Goal: Information Seeking & Learning: Learn about a topic

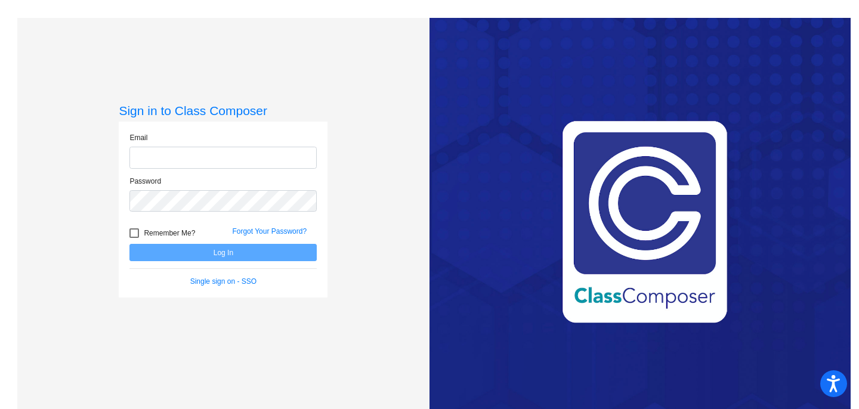
type input "[EMAIL_ADDRESS][DOMAIN_NAME]"
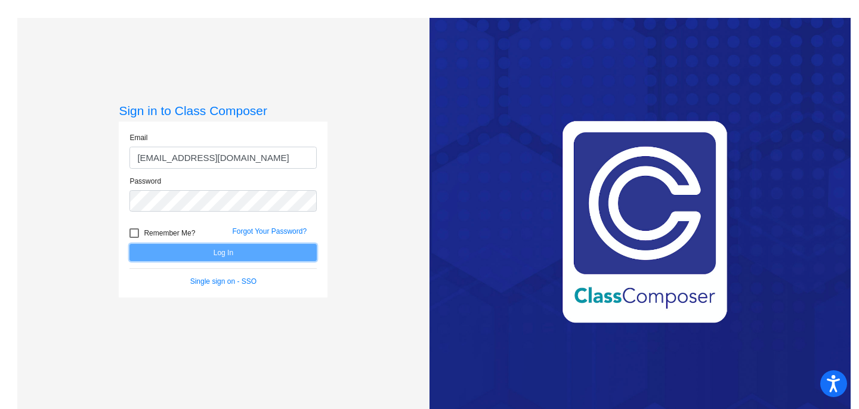
click at [292, 252] on button "Log In" at bounding box center [222, 252] width 187 height 17
click at [292, 253] on button "Log In" at bounding box center [222, 252] width 187 height 17
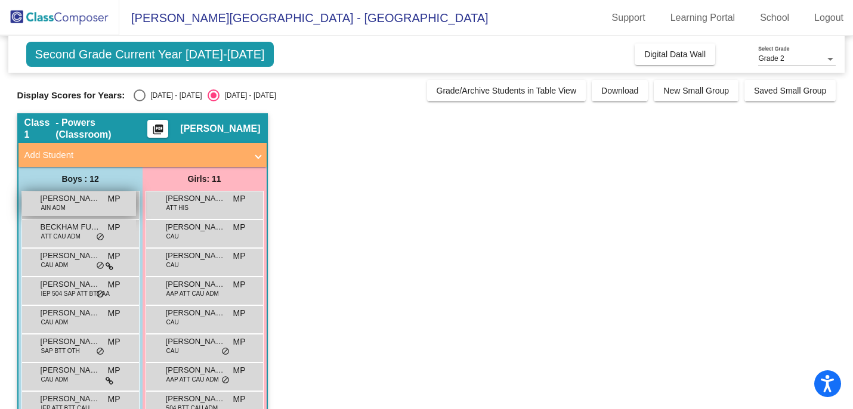
click at [58, 205] on span "AIN ADM" at bounding box center [53, 207] width 24 height 9
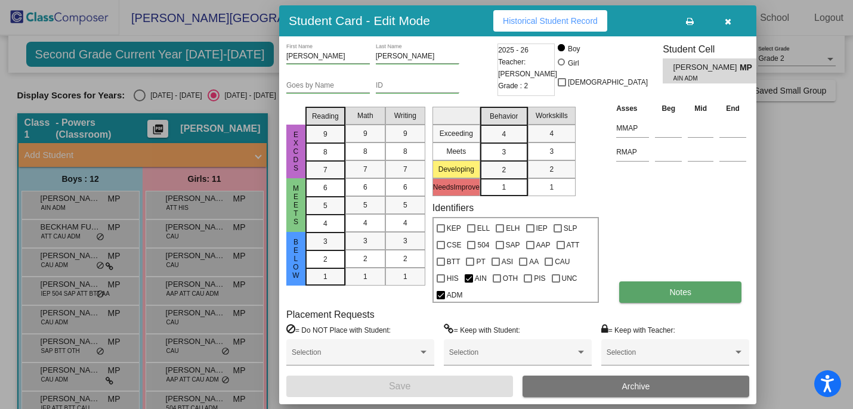
click at [676, 297] on button "Notes" at bounding box center [680, 291] width 122 height 21
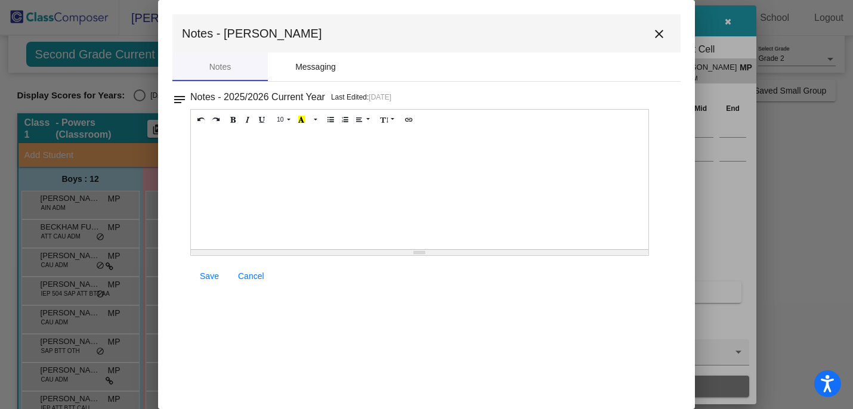
click at [330, 67] on div "Messaging" at bounding box center [315, 67] width 41 height 13
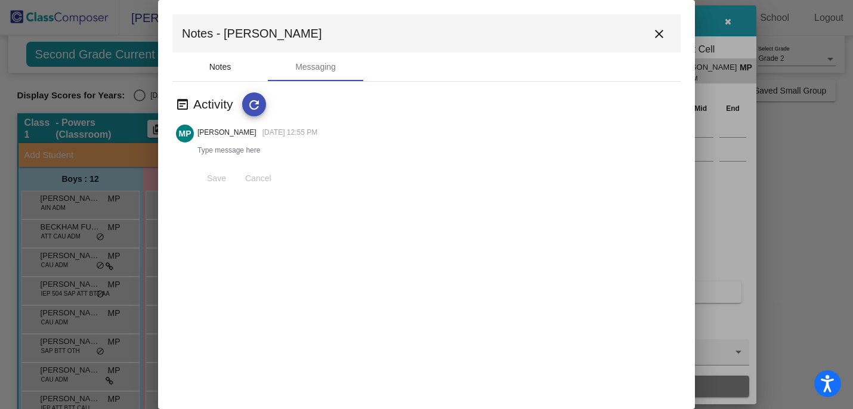
click at [222, 63] on div "Notes" at bounding box center [220, 67] width 22 height 13
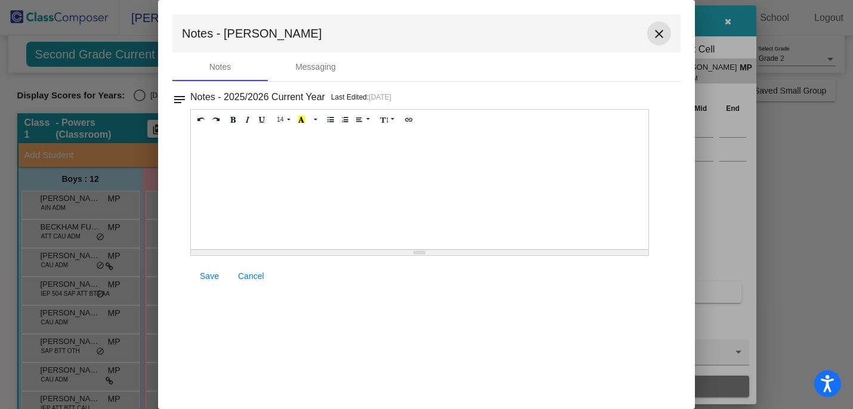
click at [658, 26] on button "close" at bounding box center [659, 33] width 24 height 24
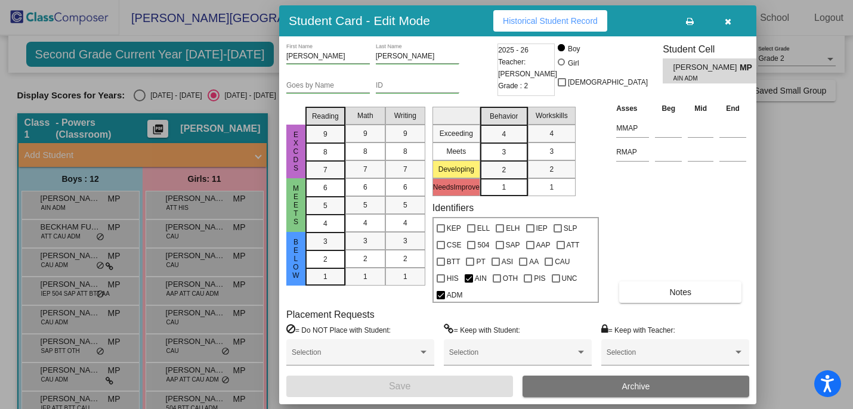
click at [597, 23] on span "Historical Student Record" at bounding box center [550, 21] width 95 height 10
click at [725, 20] on icon "button" at bounding box center [728, 21] width 7 height 8
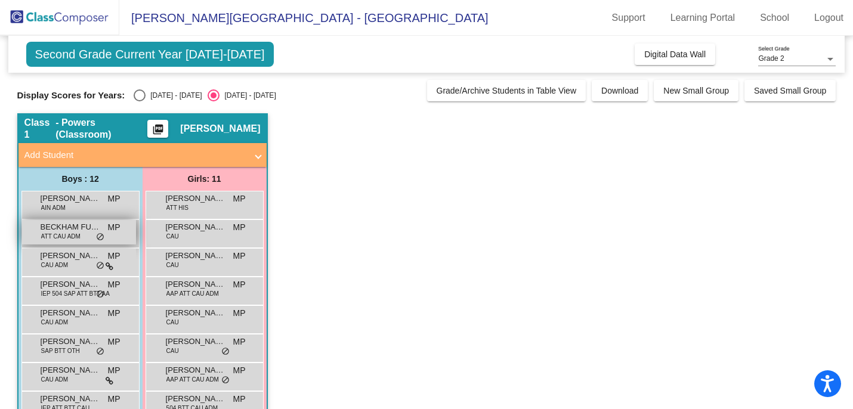
click at [109, 228] on span "MP" at bounding box center [114, 227] width 13 height 13
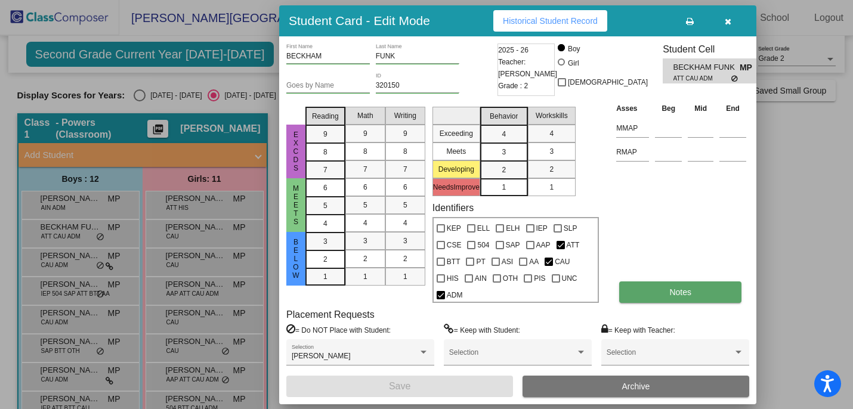
click at [657, 289] on button "Notes" at bounding box center [680, 291] width 122 height 21
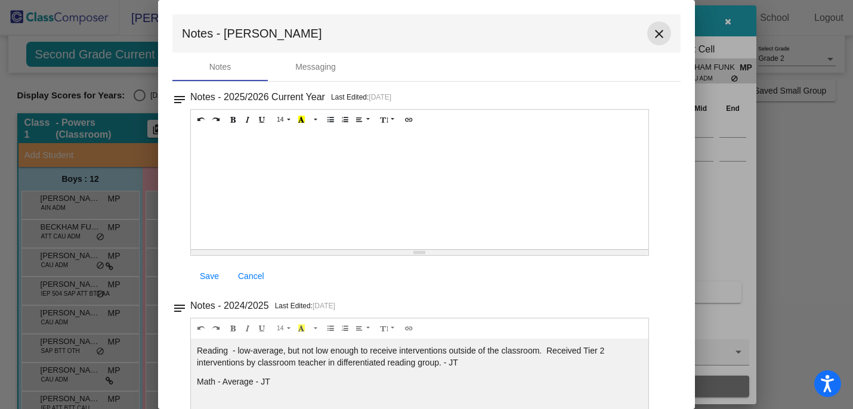
click at [654, 35] on mat-icon "close" at bounding box center [659, 34] width 14 height 14
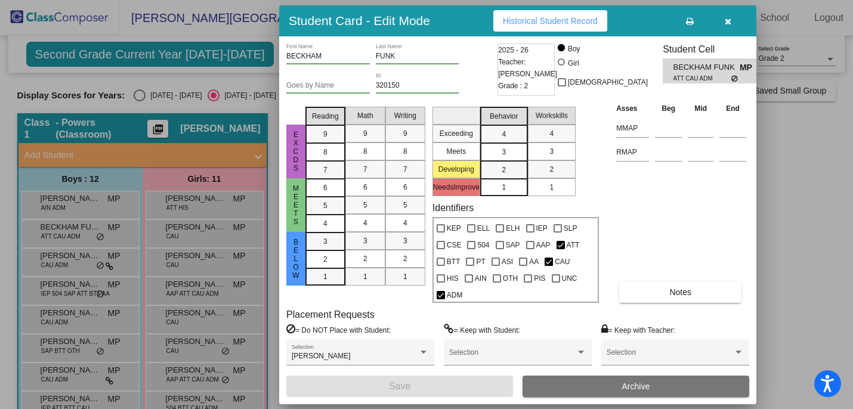
click at [785, 203] on div at bounding box center [426, 204] width 853 height 409
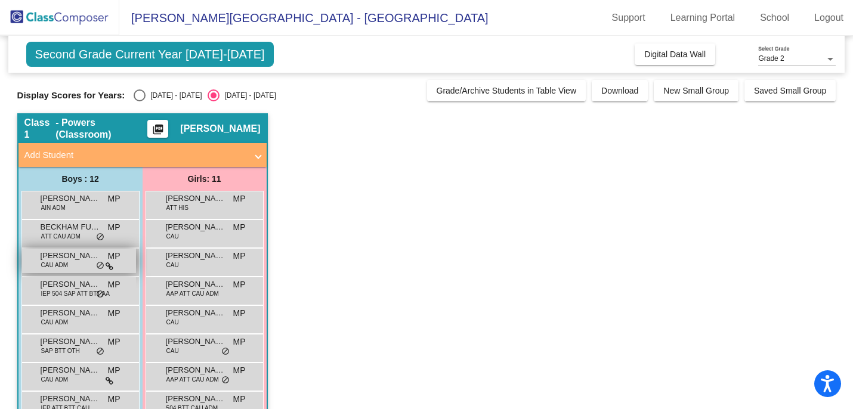
click at [64, 255] on span "[PERSON_NAME] [PERSON_NAME]" at bounding box center [71, 256] width 60 height 12
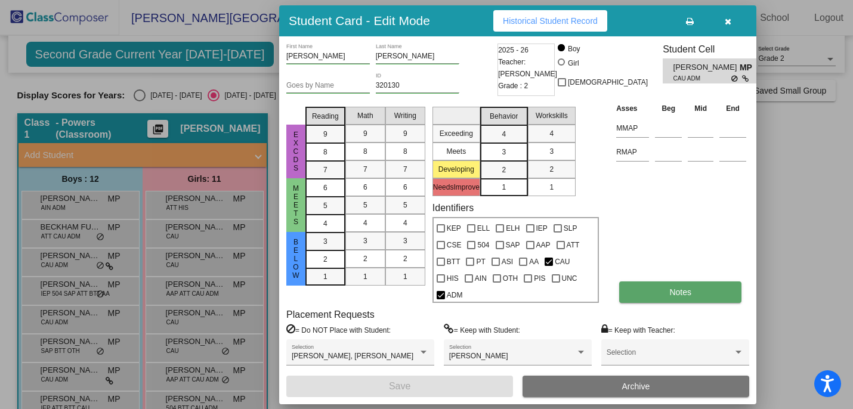
click at [668, 281] on button "Notes" at bounding box center [680, 291] width 122 height 21
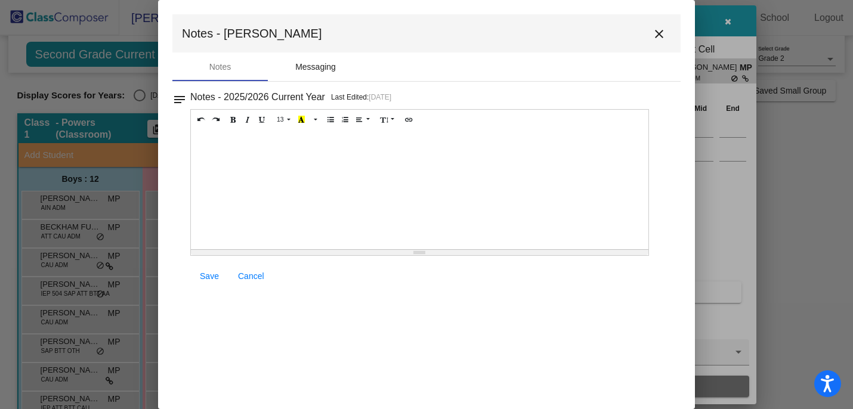
click at [330, 66] on div "Messaging" at bounding box center [315, 67] width 41 height 13
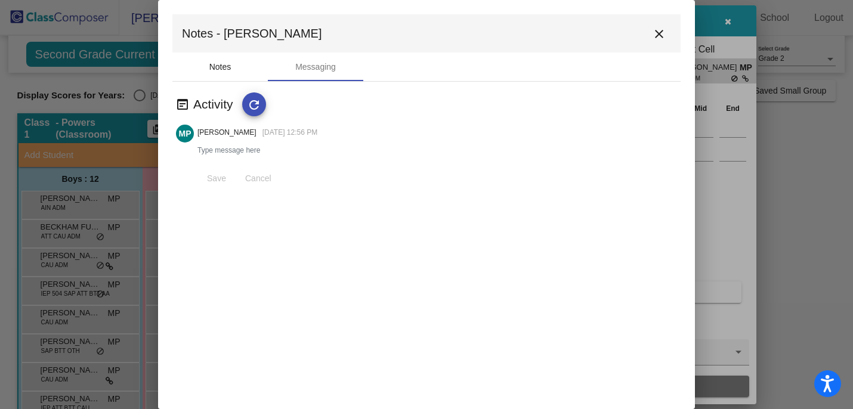
click at [222, 64] on div "Notes" at bounding box center [220, 67] width 22 height 13
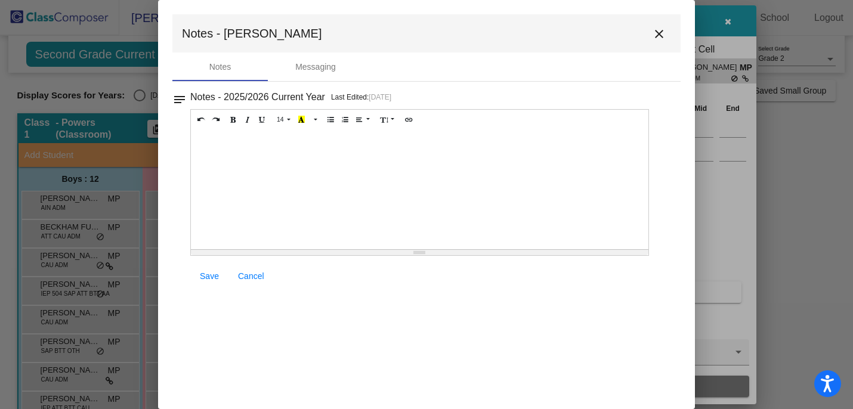
click at [652, 32] on mat-icon "close" at bounding box center [659, 34] width 14 height 14
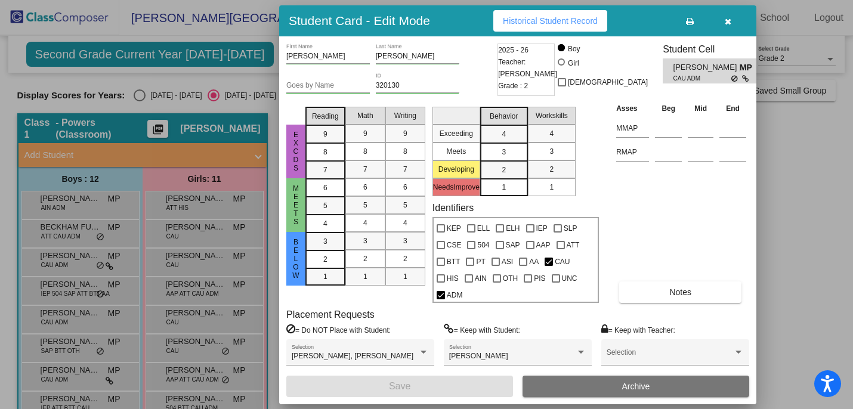
click at [794, 234] on div at bounding box center [426, 204] width 853 height 409
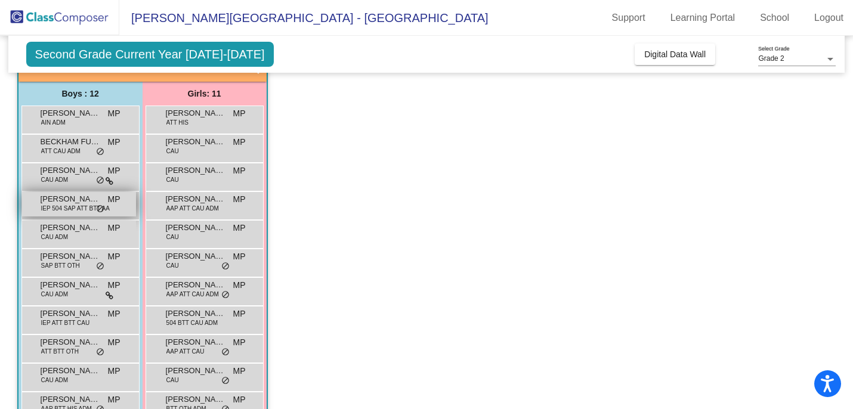
scroll to position [88, 0]
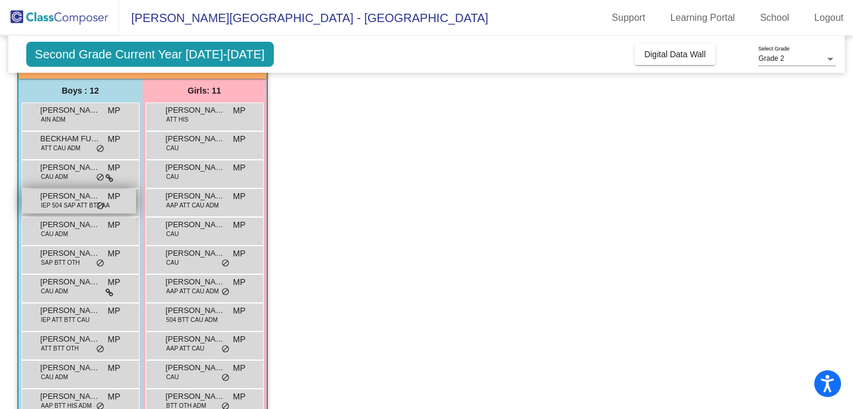
click at [78, 197] on span "[PERSON_NAME]" at bounding box center [71, 196] width 60 height 12
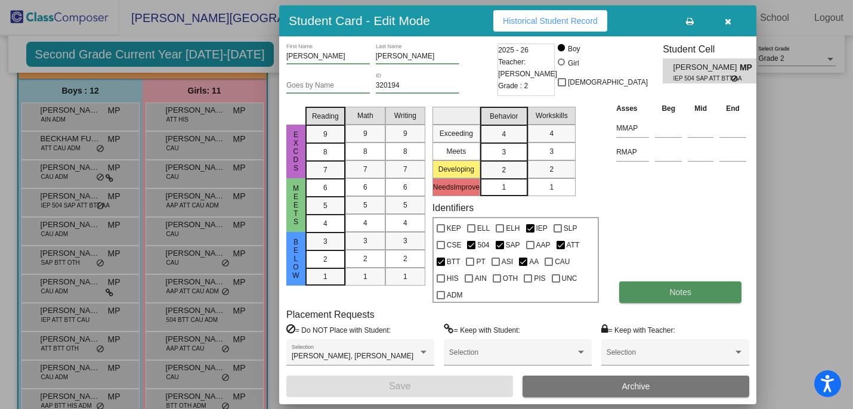
click at [664, 285] on button "Notes" at bounding box center [680, 291] width 122 height 21
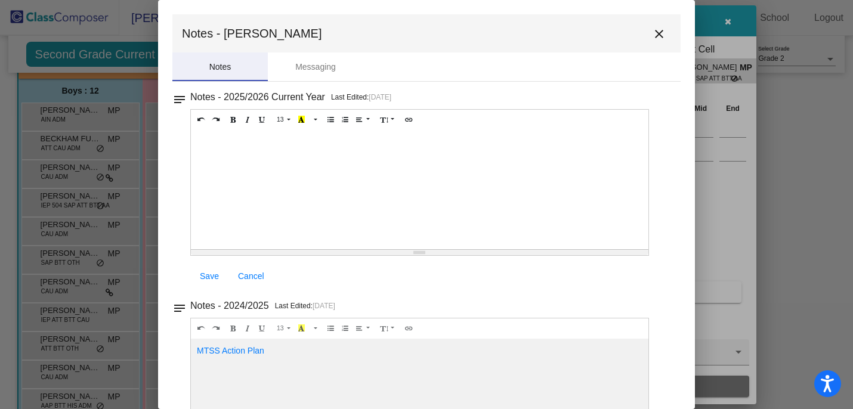
scroll to position [70, 0]
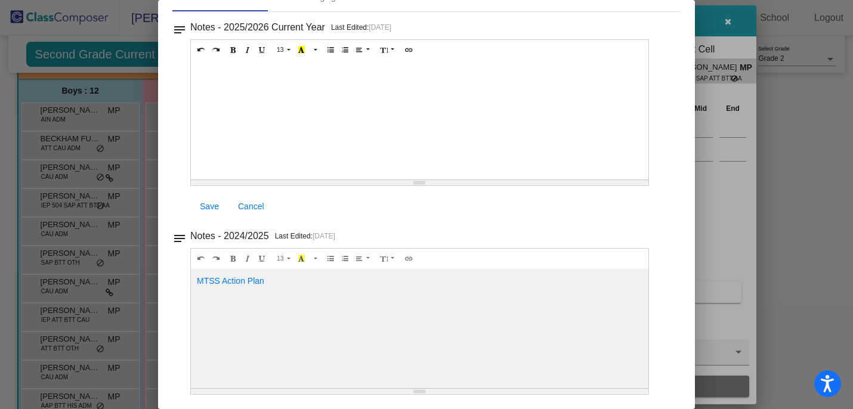
click at [240, 179] on div "MTSS Action Plan" at bounding box center [419, 119] width 457 height 119
click at [240, 284] on link "MTSS Action Plan" at bounding box center [230, 281] width 67 height 10
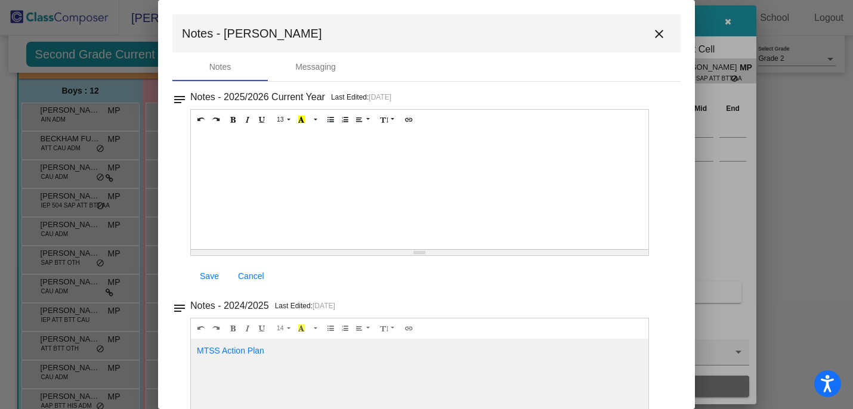
click at [240, 284] on link "Cancel" at bounding box center [250, 275] width 45 height 21
click at [316, 64] on div "Messaging" at bounding box center [315, 67] width 41 height 13
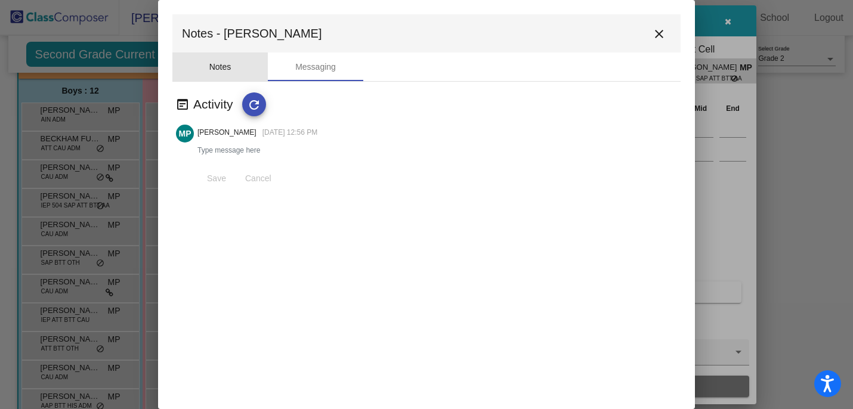
click at [232, 75] on div "Notes" at bounding box center [219, 66] width 95 height 29
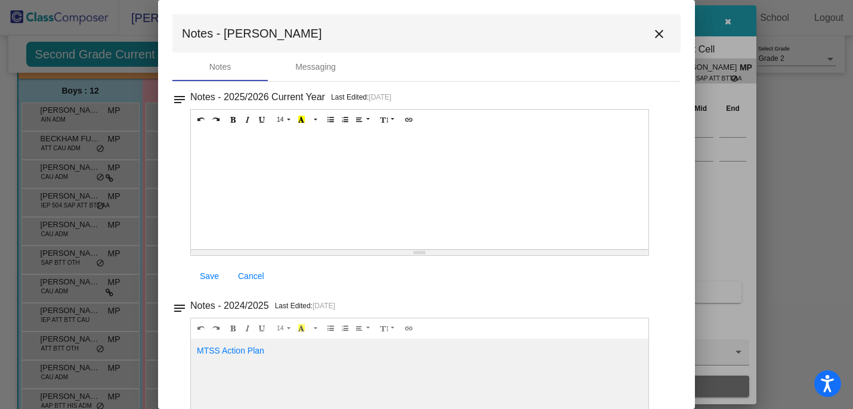
click at [652, 35] on mat-icon "close" at bounding box center [659, 34] width 14 height 14
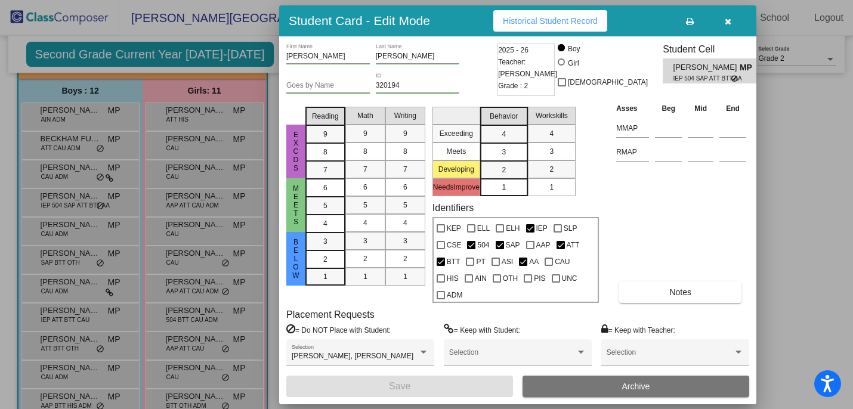
click at [769, 160] on div at bounding box center [426, 204] width 853 height 409
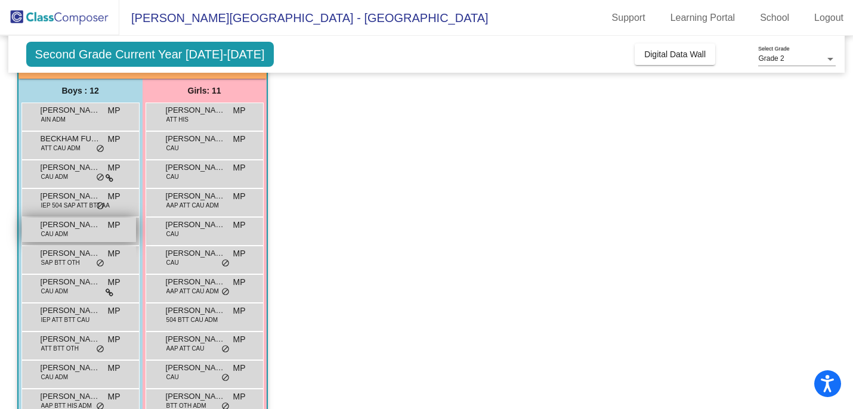
click at [79, 241] on div "[PERSON_NAME] [PERSON_NAME] ADM MP lock do_not_disturb_alt" at bounding box center [79, 230] width 114 height 24
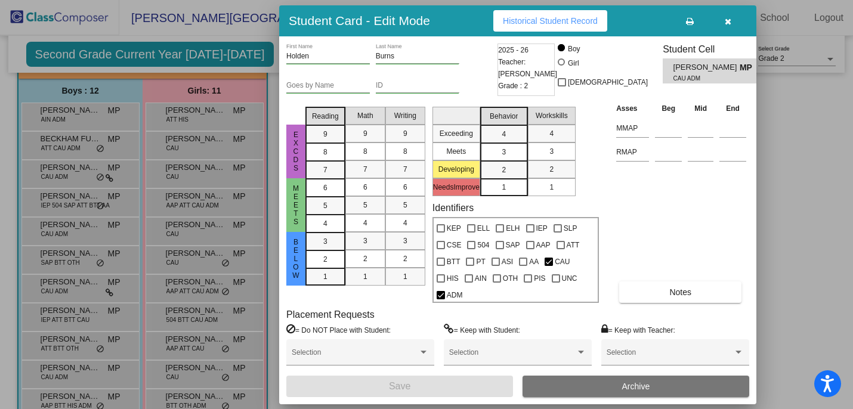
click at [682, 279] on div "Asses Beg Mid End MMAP RMAP Notes" at bounding box center [681, 202] width 136 height 201
click at [683, 305] on div "[PERSON_NAME] First Name Burns Last Name Goes by Name ID 2025 - 26 Teacher: [PE…" at bounding box center [517, 221] width 463 height 354
click at [688, 292] on span "Notes" at bounding box center [680, 292] width 22 height 10
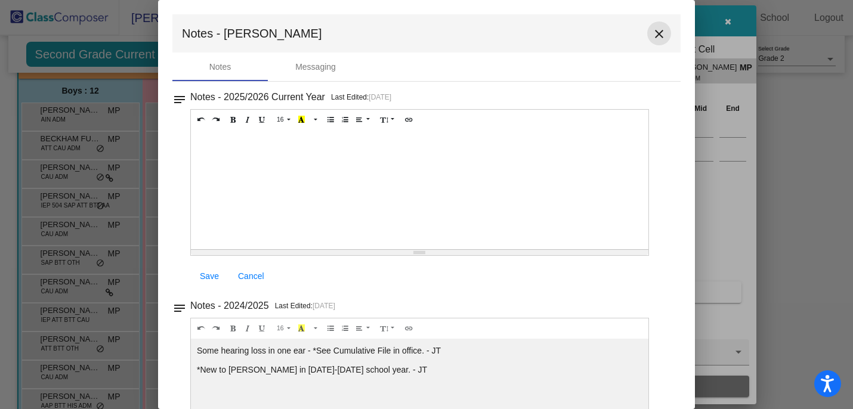
click at [652, 30] on mat-icon "close" at bounding box center [659, 34] width 14 height 14
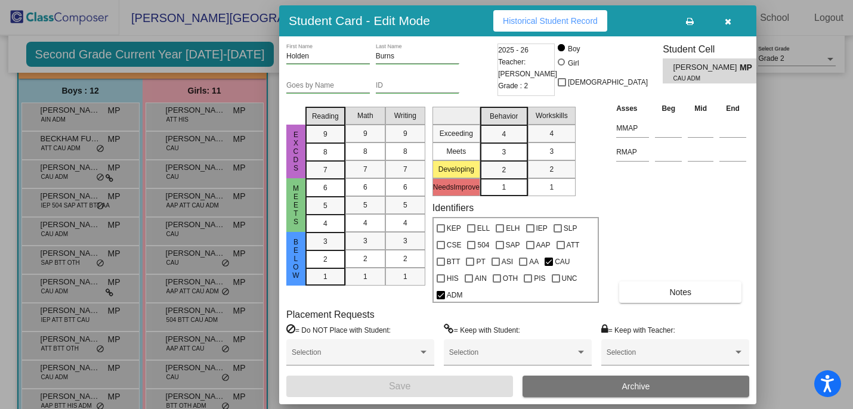
click at [796, 225] on div at bounding box center [426, 204] width 853 height 409
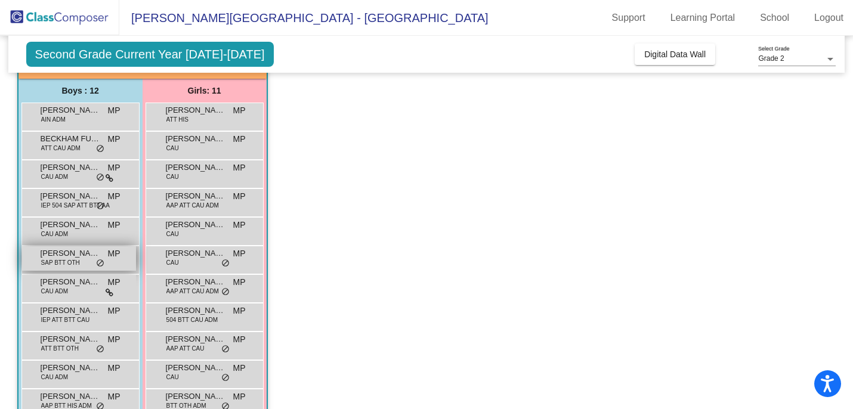
click at [47, 264] on span "SAP BTT OTH" at bounding box center [60, 262] width 39 height 9
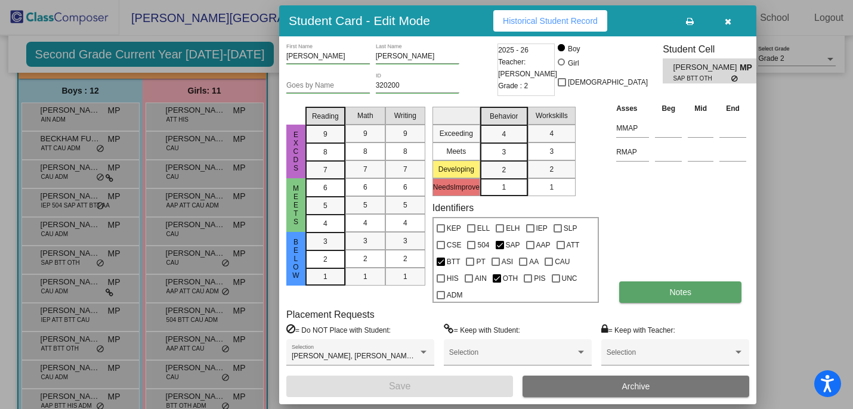
click at [675, 293] on span "Notes" at bounding box center [680, 292] width 22 height 10
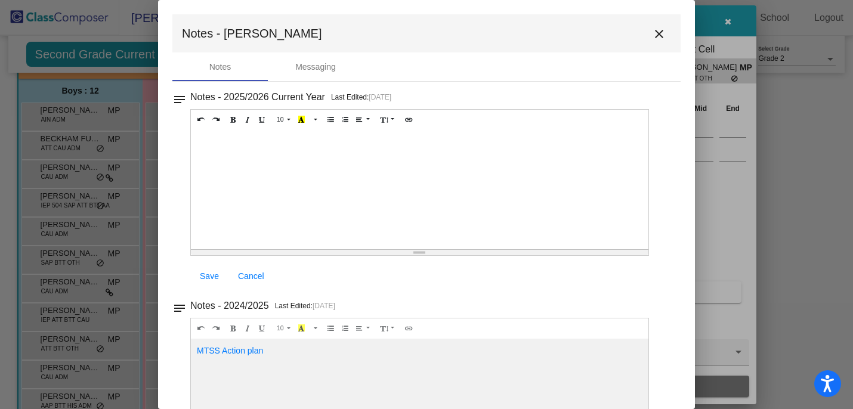
click at [654, 31] on mat-icon "close" at bounding box center [659, 34] width 14 height 14
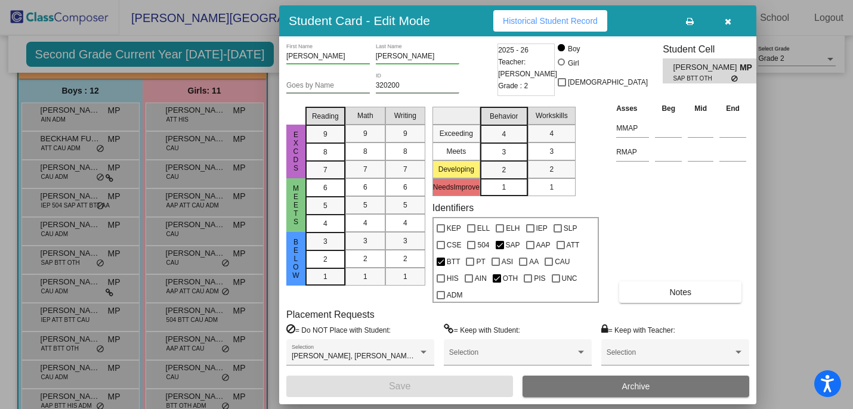
click at [727, 24] on icon "button" at bounding box center [728, 21] width 7 height 8
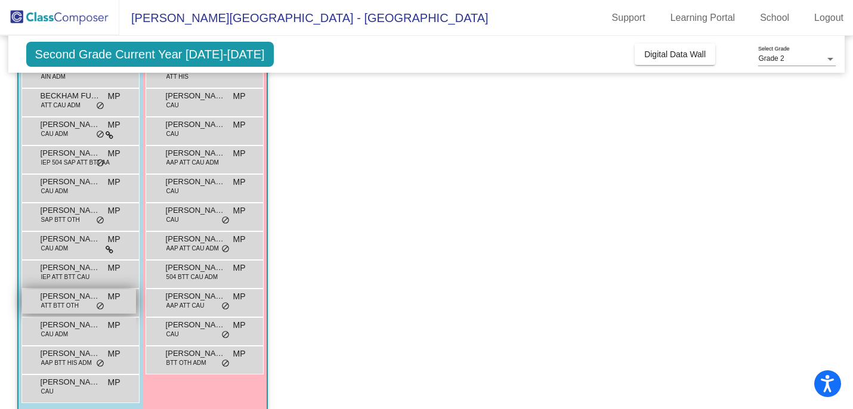
scroll to position [133, 0]
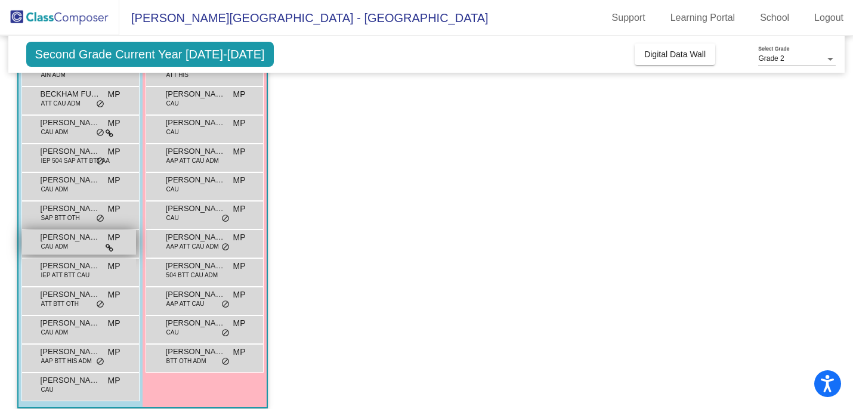
click at [63, 246] on span "CAU ADM" at bounding box center [54, 246] width 27 height 9
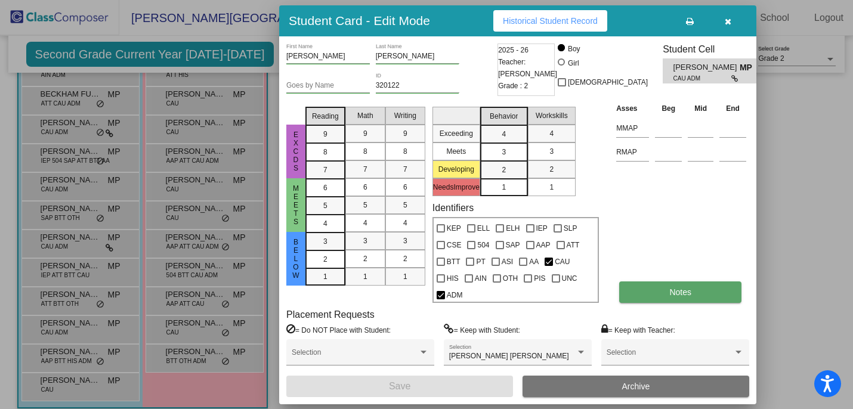
click at [680, 302] on button "Notes" at bounding box center [680, 291] width 122 height 21
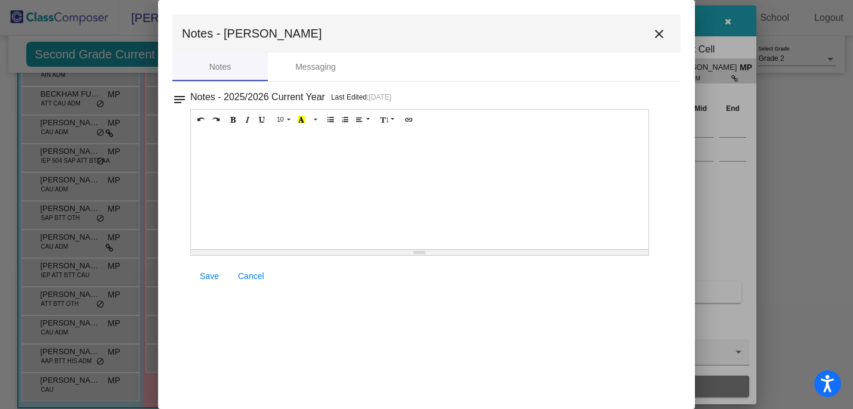
scroll to position [0, 0]
click at [654, 35] on mat-icon "close" at bounding box center [659, 34] width 14 height 14
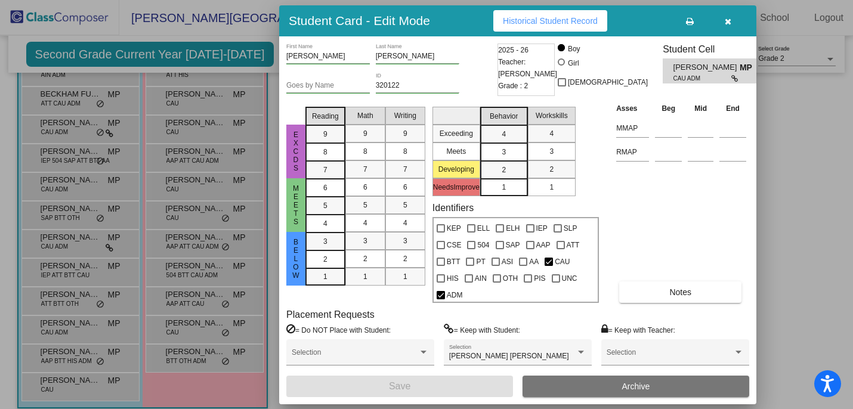
click at [726, 16] on span "button" at bounding box center [728, 21] width 7 height 10
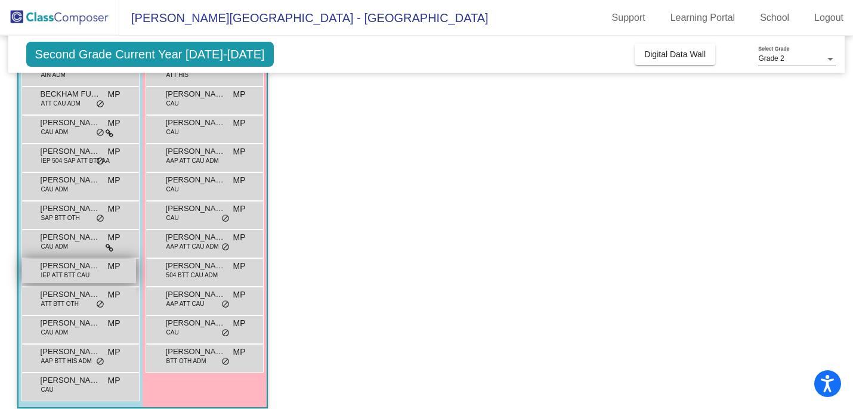
click at [71, 277] on span "IEP ATT BTT CAU" at bounding box center [65, 275] width 49 height 9
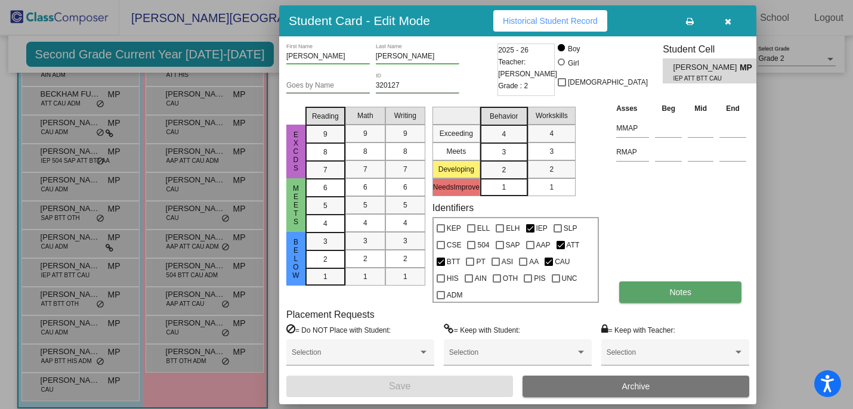
click at [663, 290] on button "Notes" at bounding box center [680, 291] width 122 height 21
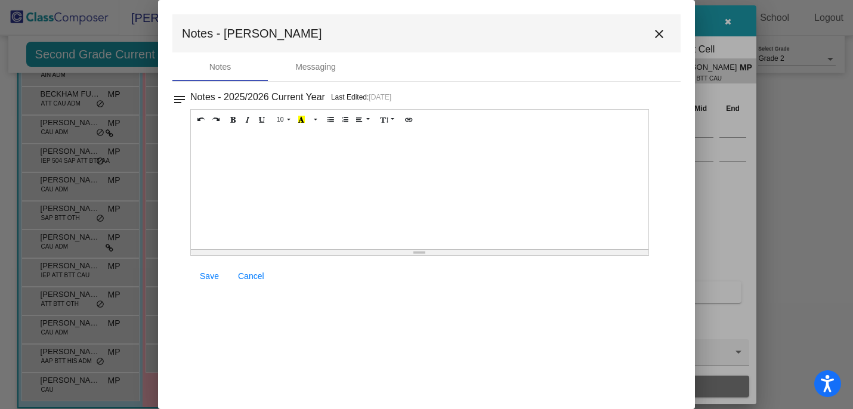
click at [89, 301] on div at bounding box center [426, 204] width 853 height 409
click at [257, 282] on link "Cancel" at bounding box center [250, 275] width 45 height 21
click at [254, 276] on span "Cancel" at bounding box center [251, 276] width 26 height 10
click at [255, 278] on span "Cancel" at bounding box center [251, 276] width 26 height 10
click at [656, 38] on mat-icon "close" at bounding box center [659, 34] width 14 height 14
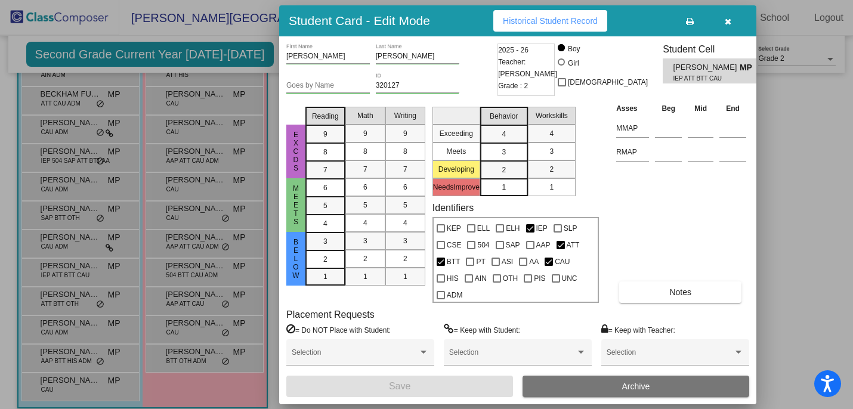
click at [96, 296] on div at bounding box center [426, 204] width 853 height 409
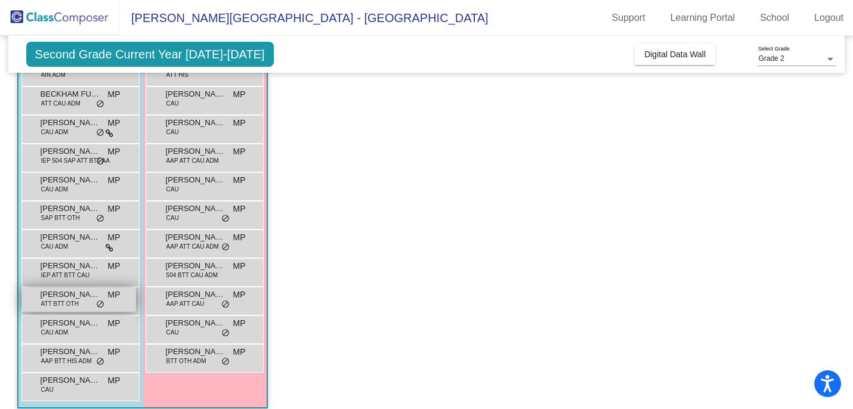
click at [96, 296] on span "[PERSON_NAME]" at bounding box center [71, 295] width 60 height 12
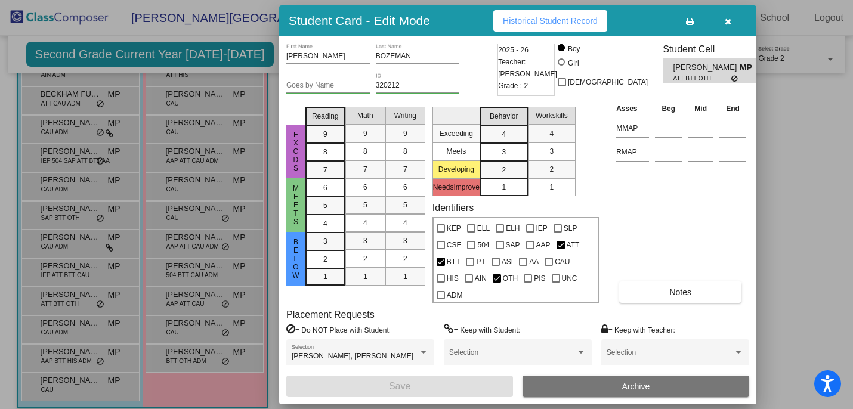
click at [684, 279] on div "Asses Beg Mid End MMAP RMAP Notes" at bounding box center [681, 202] width 136 height 201
click at [684, 295] on span "Notes" at bounding box center [680, 292] width 22 height 10
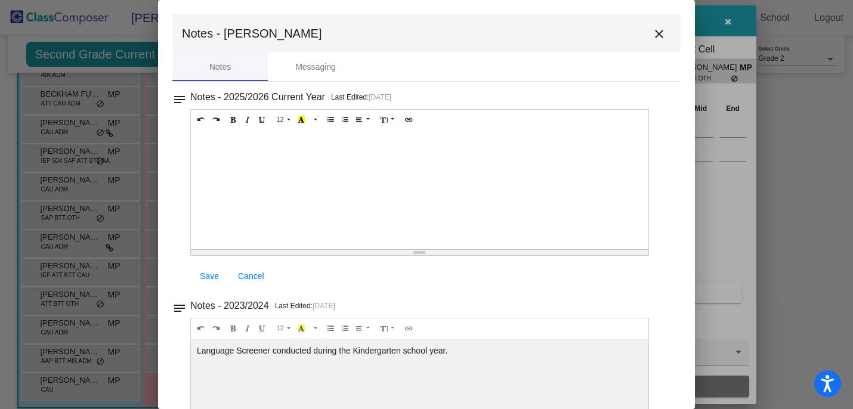
click at [652, 30] on mat-icon "close" at bounding box center [659, 34] width 14 height 14
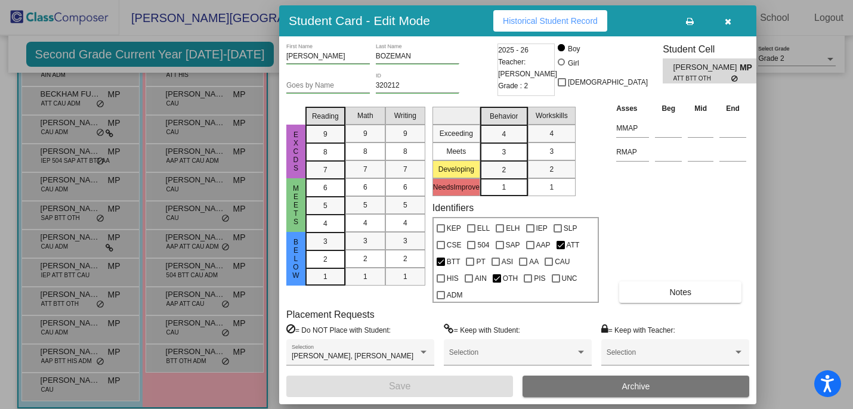
click at [733, 23] on button "button" at bounding box center [727, 20] width 38 height 21
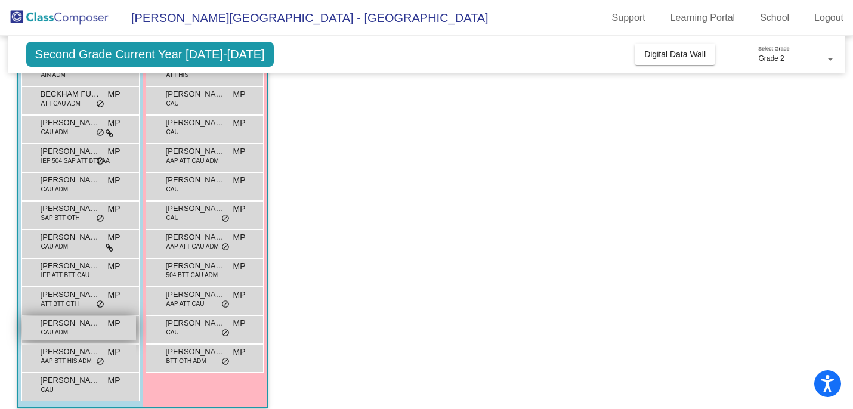
click at [63, 336] on span "CAU ADM" at bounding box center [54, 332] width 27 height 9
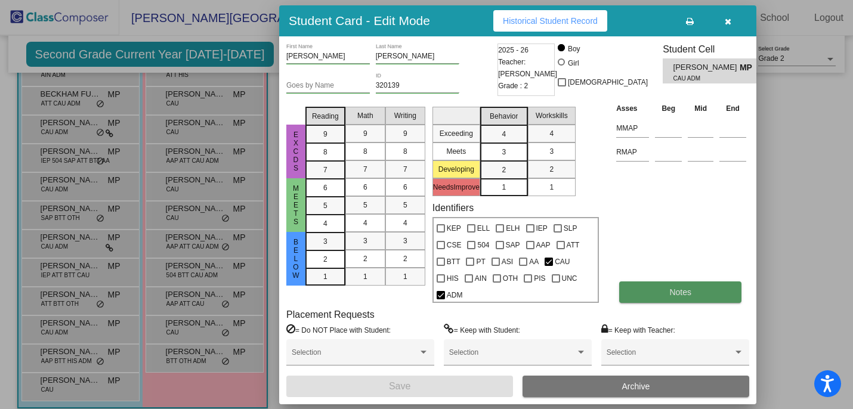
click at [684, 293] on span "Notes" at bounding box center [680, 292] width 22 height 10
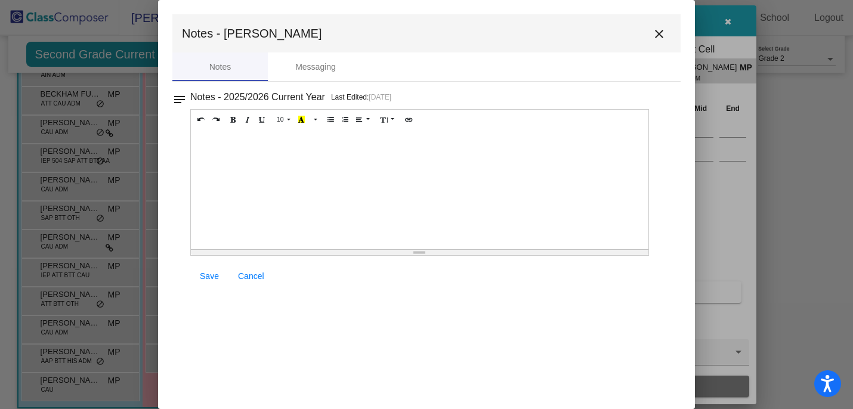
click at [655, 28] on mat-icon "close" at bounding box center [659, 34] width 14 height 14
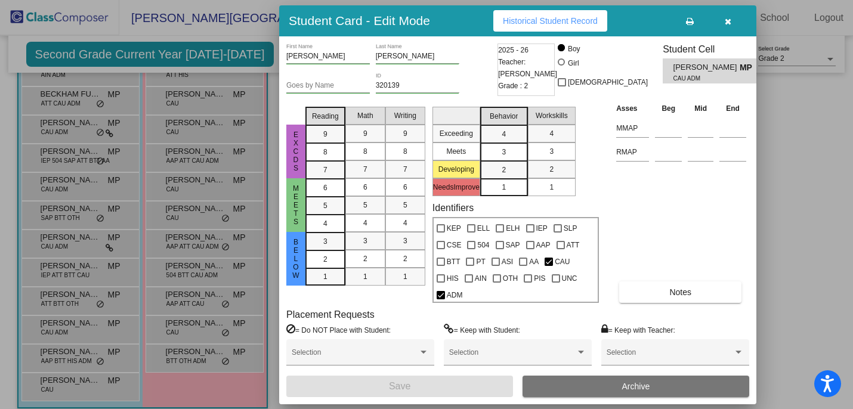
click at [733, 24] on button "button" at bounding box center [727, 20] width 38 height 21
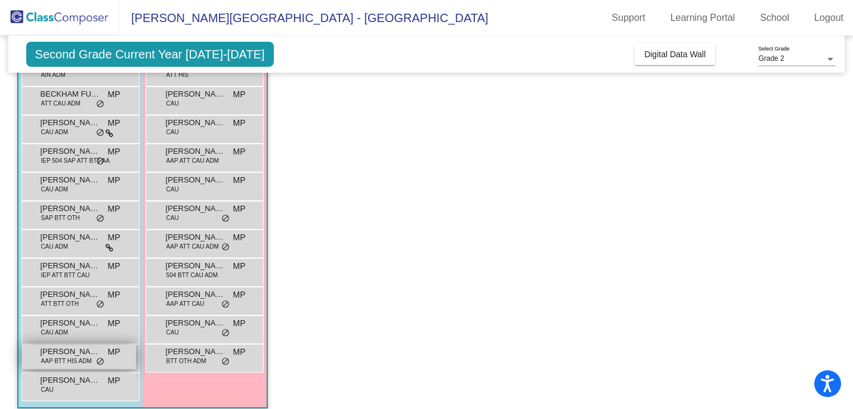
click at [69, 357] on span "AAP BTT HIS ADM" at bounding box center [66, 361] width 51 height 9
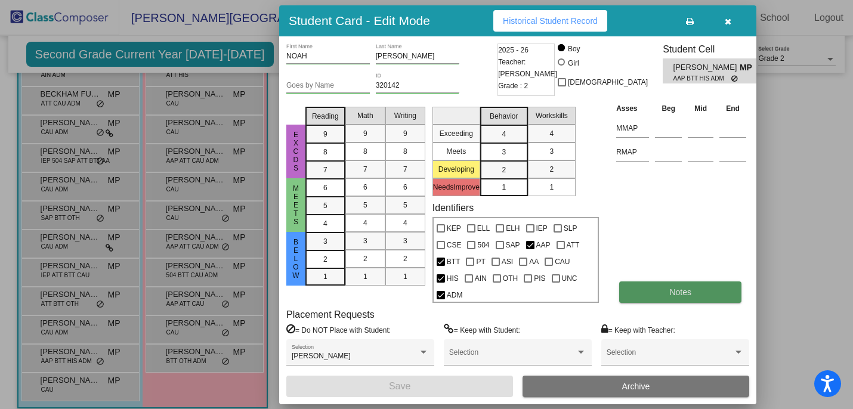
click at [666, 290] on button "Notes" at bounding box center [680, 291] width 122 height 21
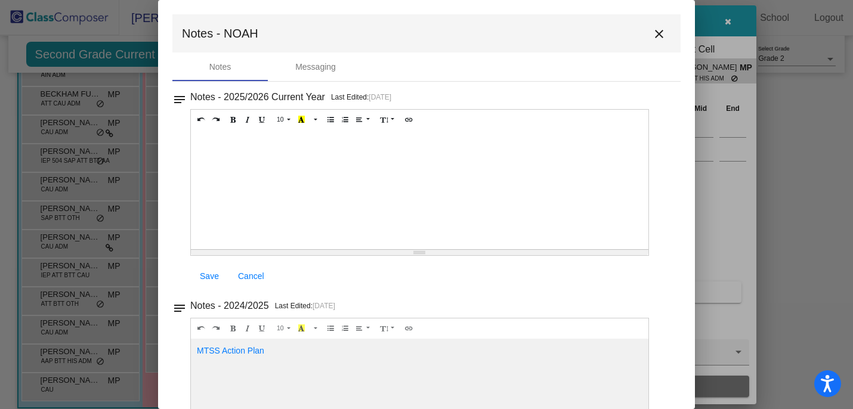
scroll to position [70, 0]
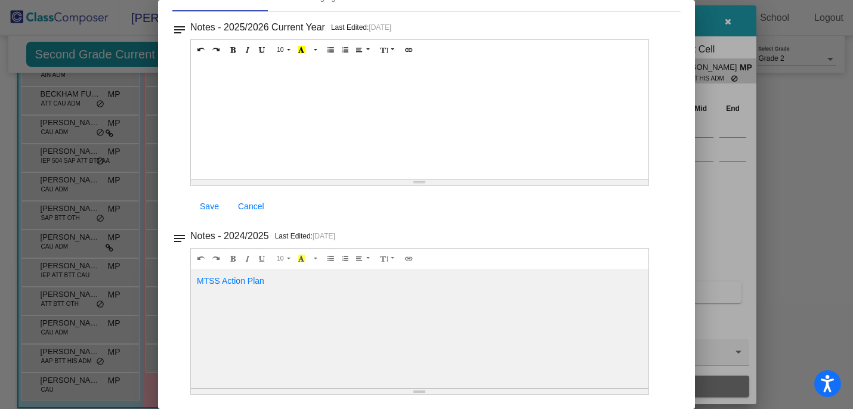
click at [822, 144] on div at bounding box center [426, 204] width 853 height 409
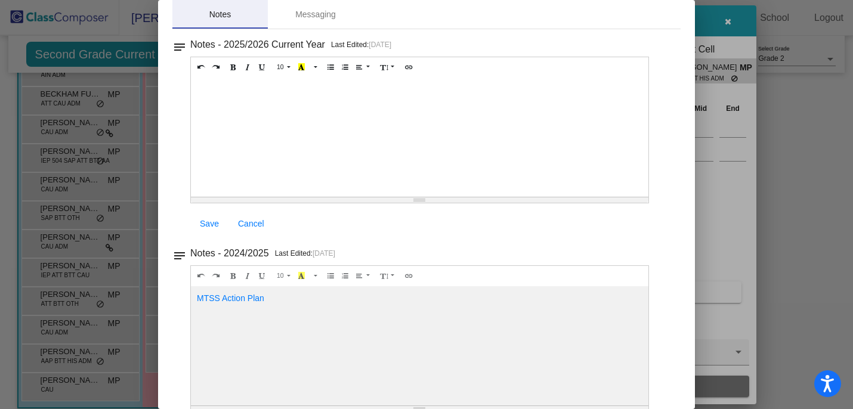
scroll to position [0, 0]
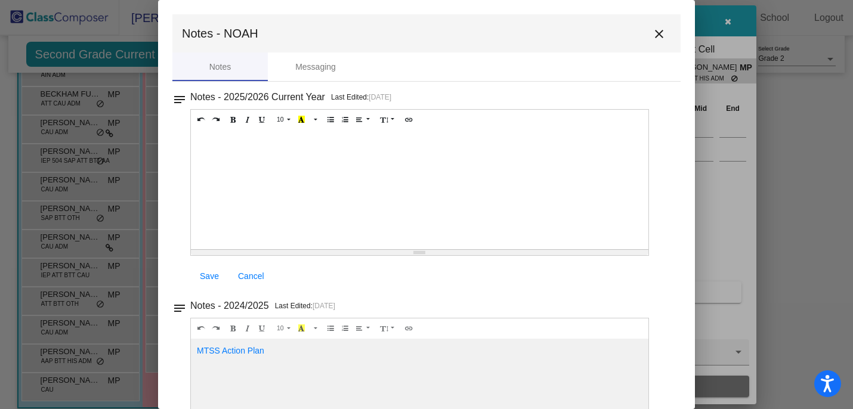
click at [655, 30] on mat-icon "close" at bounding box center [659, 34] width 14 height 14
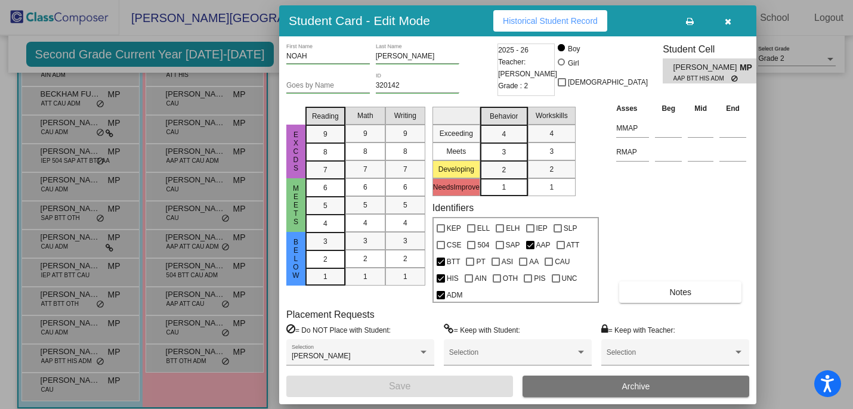
click at [736, 17] on button "button" at bounding box center [727, 20] width 38 height 21
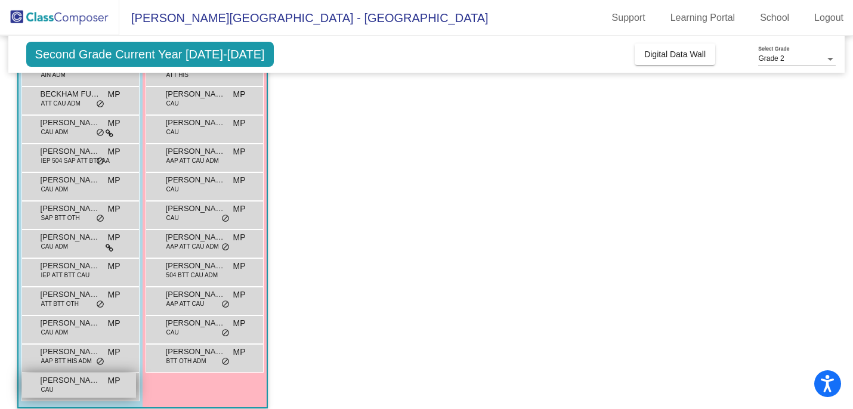
click at [92, 390] on div "[PERSON_NAME] CAU MP lock do_not_disturb_alt" at bounding box center [79, 385] width 114 height 24
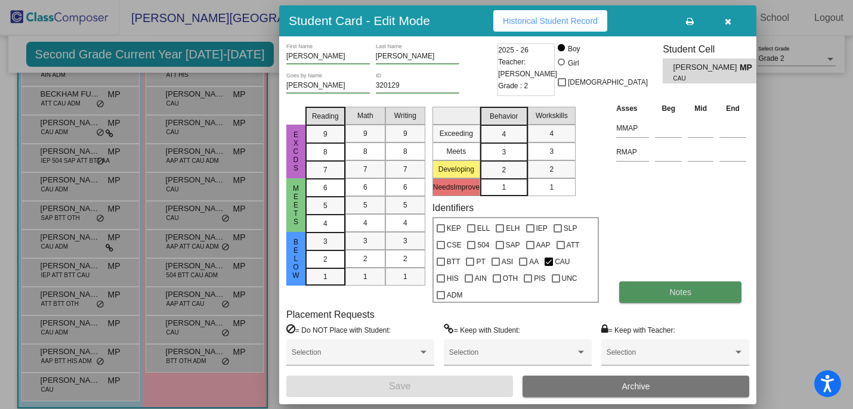
click at [681, 287] on span "Notes" at bounding box center [680, 292] width 22 height 10
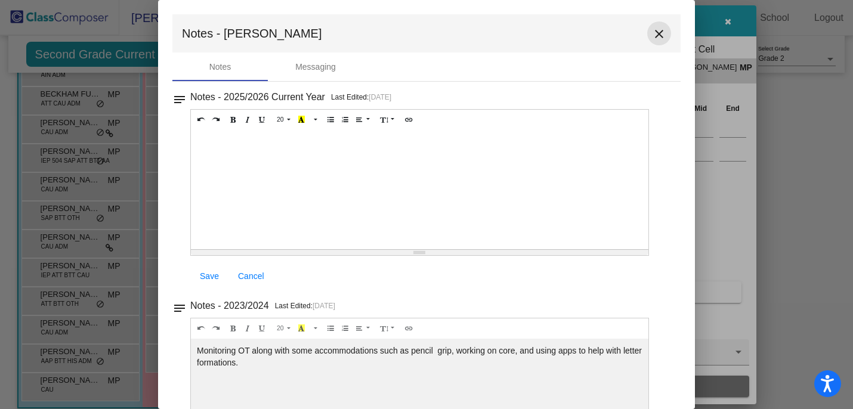
click at [652, 36] on mat-icon "close" at bounding box center [659, 34] width 14 height 14
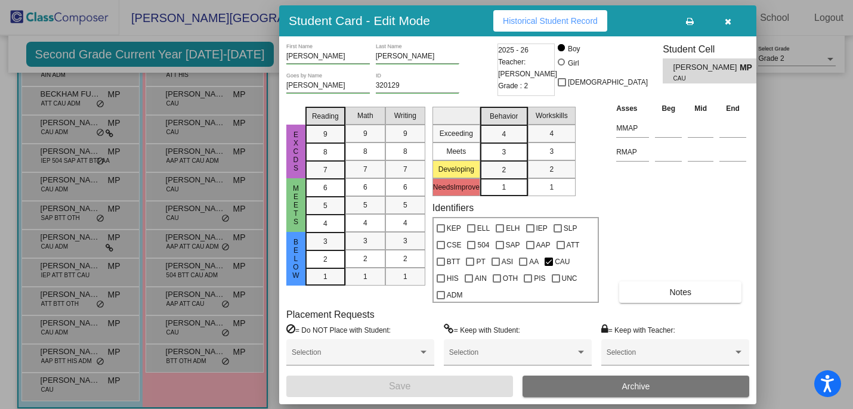
click at [736, 23] on button "button" at bounding box center [727, 20] width 38 height 21
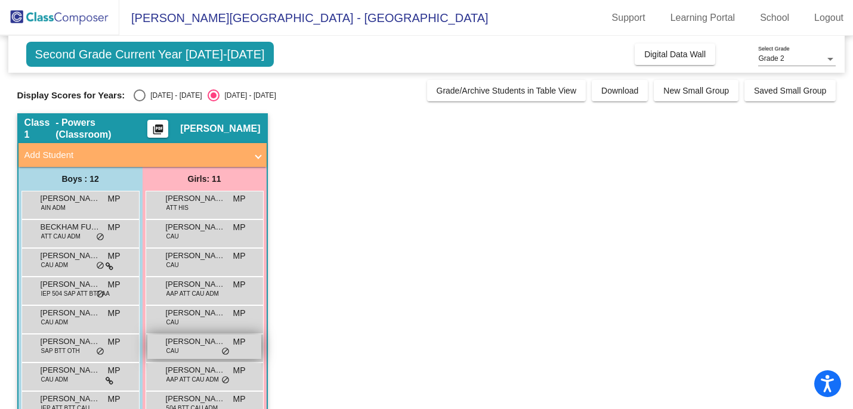
scroll to position [1, 0]
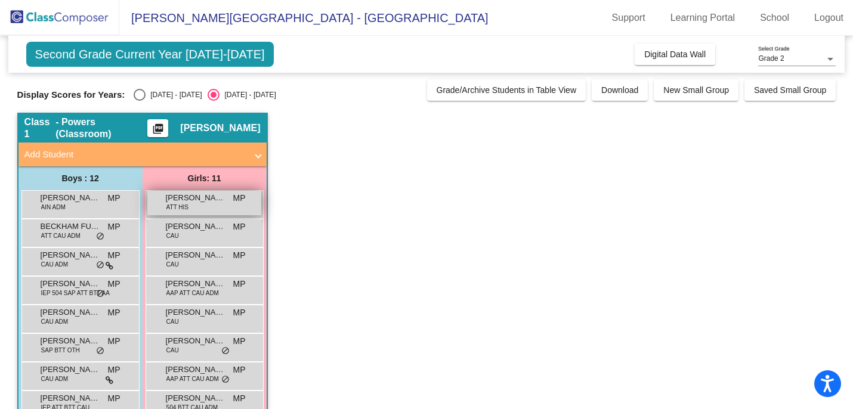
click at [185, 199] on span "[PERSON_NAME]" at bounding box center [196, 198] width 60 height 12
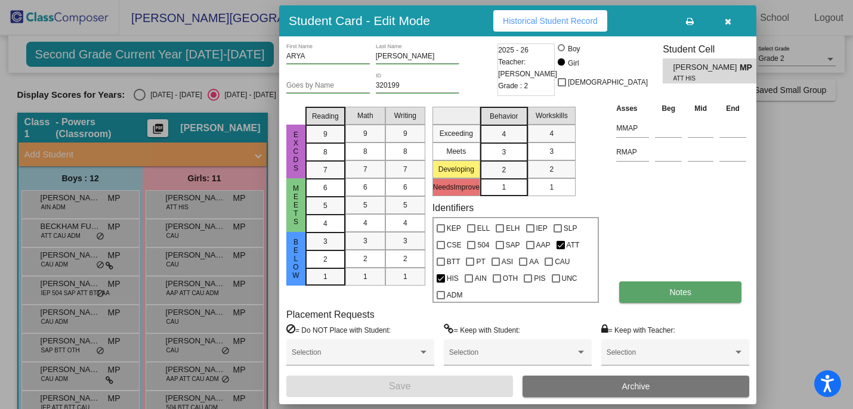
click at [711, 301] on button "Notes" at bounding box center [680, 291] width 122 height 21
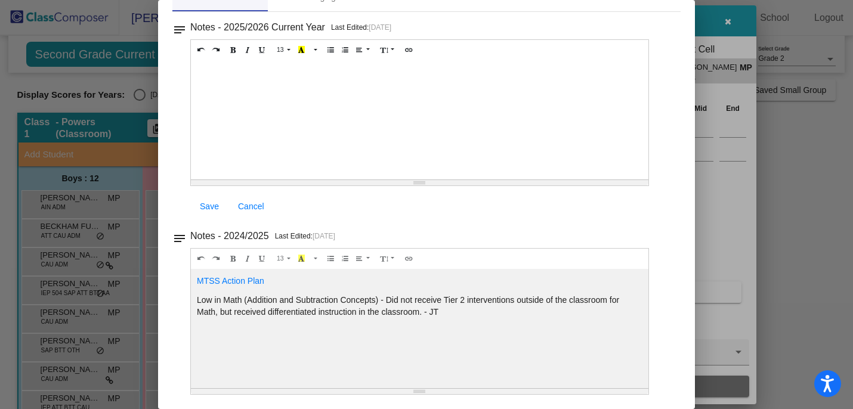
scroll to position [0, 0]
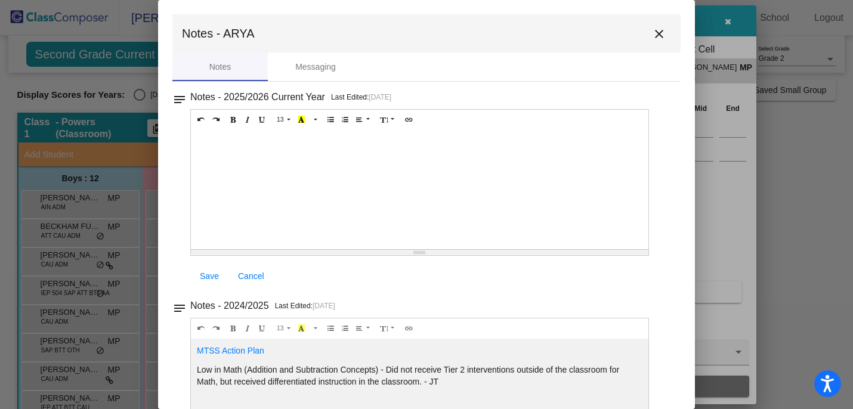
click at [657, 33] on mat-icon "close" at bounding box center [659, 34] width 14 height 14
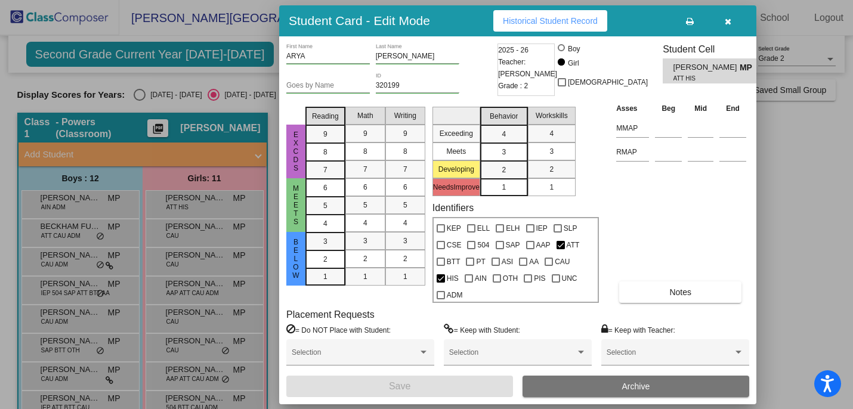
click at [732, 27] on button "button" at bounding box center [727, 20] width 38 height 21
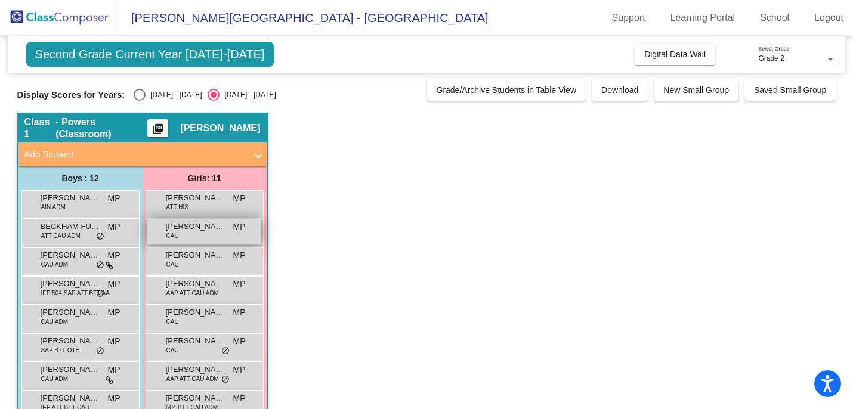
click at [227, 242] on div "[PERSON_NAME] CAU MP lock do_not_disturb_alt" at bounding box center [204, 231] width 114 height 24
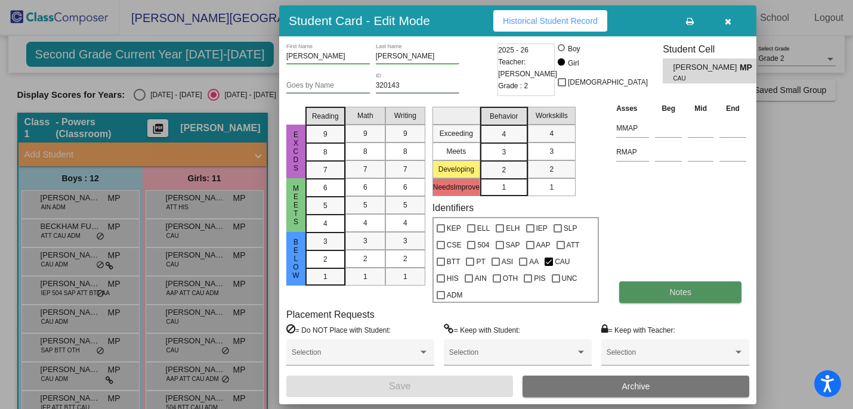
click at [654, 297] on button "Notes" at bounding box center [680, 291] width 122 height 21
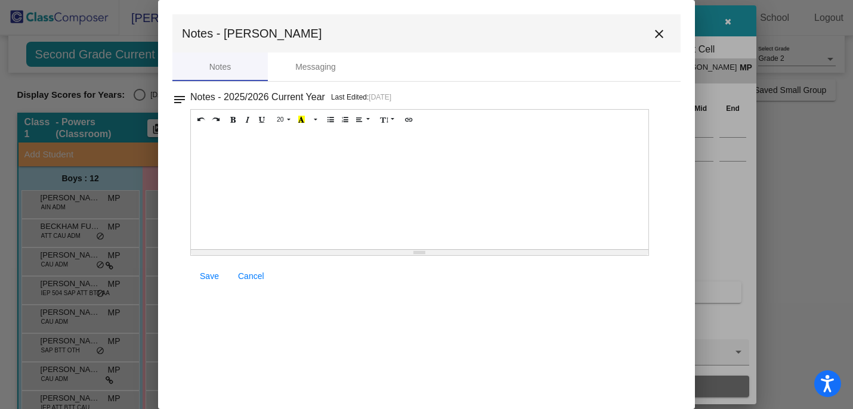
click at [660, 34] on mat-icon "close" at bounding box center [659, 34] width 14 height 14
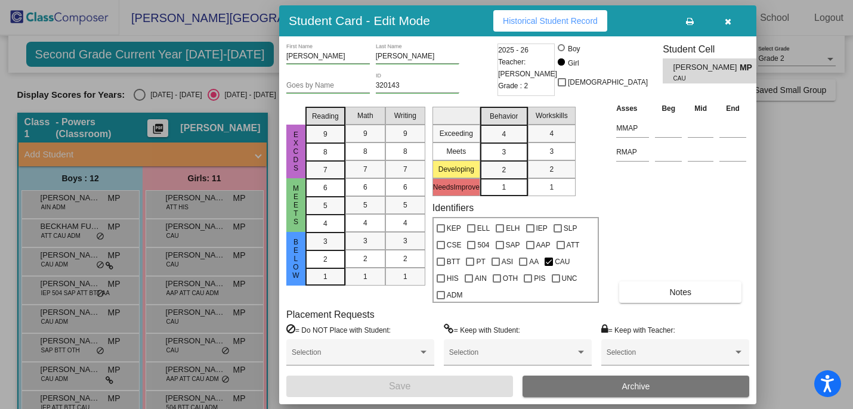
click at [730, 23] on button "button" at bounding box center [727, 20] width 38 height 21
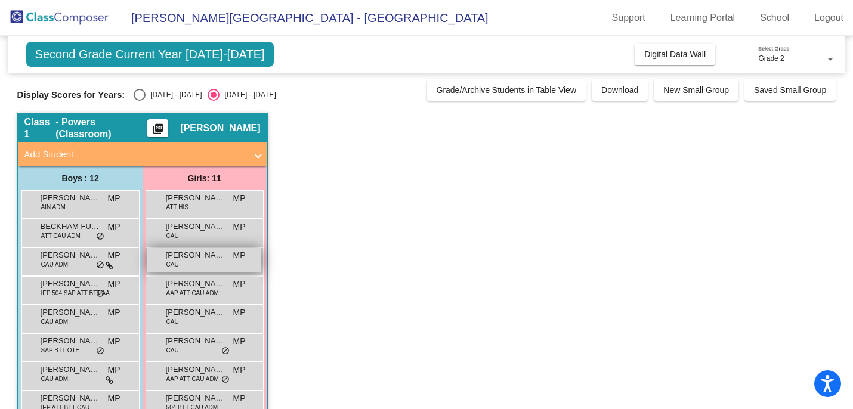
scroll to position [26, 0]
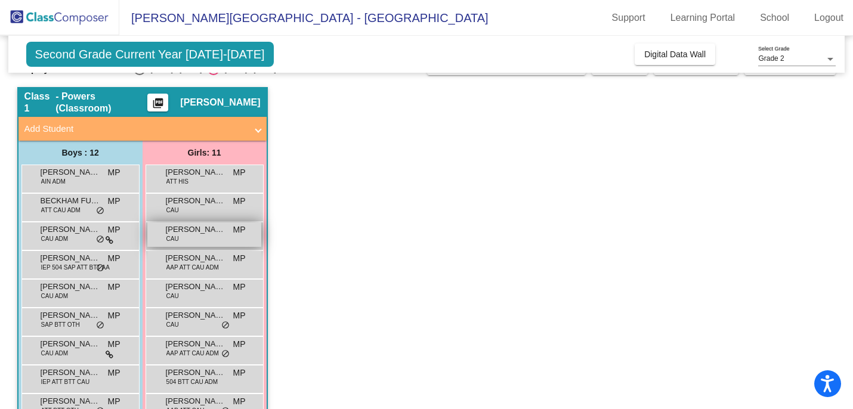
click at [208, 242] on div "[PERSON_NAME] CAU MP lock do_not_disturb_alt" at bounding box center [204, 234] width 114 height 24
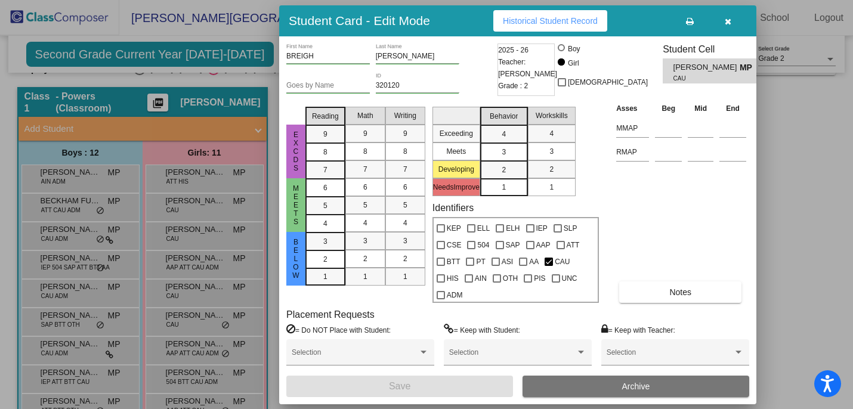
click at [680, 305] on div "BREIGH First Name [PERSON_NAME] Last Name Goes by Name 320120 ID 2025 - 26 Teac…" at bounding box center [517, 221] width 463 height 354
click at [686, 298] on button "Notes" at bounding box center [680, 291] width 122 height 21
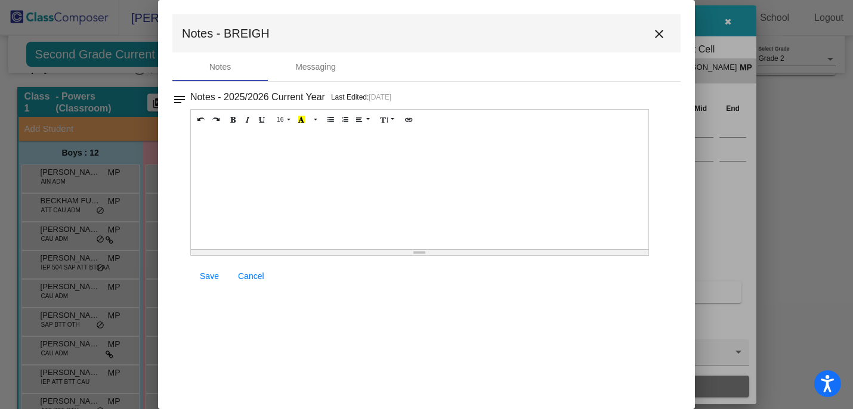
click at [658, 32] on mat-icon "close" at bounding box center [659, 34] width 14 height 14
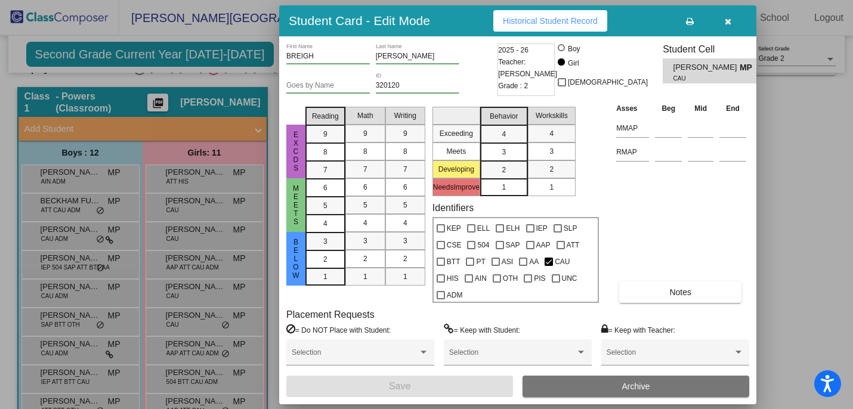
scroll to position [0, 0]
click at [787, 266] on div at bounding box center [426, 204] width 853 height 409
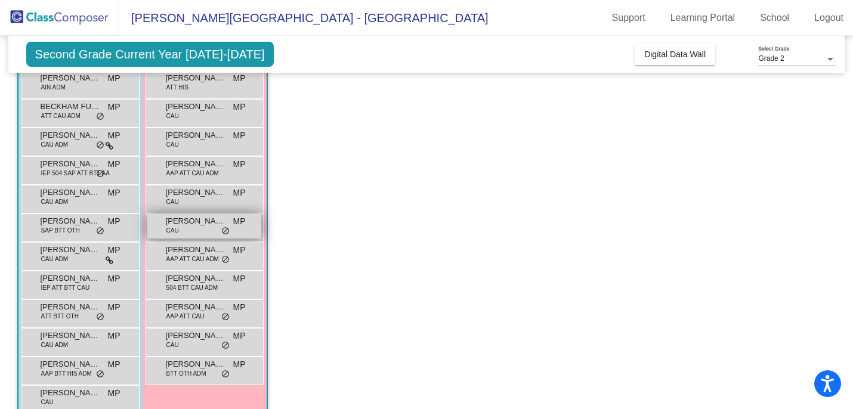
scroll to position [122, 0]
click at [225, 258] on span "do_not_disturb_alt" at bounding box center [225, 259] width 8 height 10
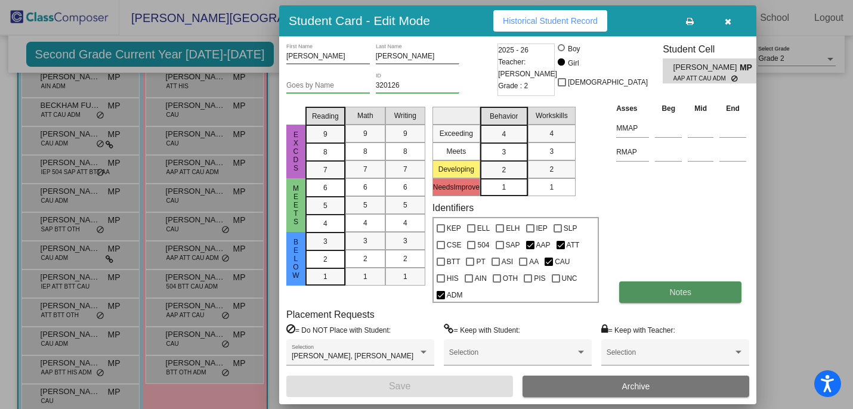
click at [679, 299] on button "Notes" at bounding box center [680, 291] width 122 height 21
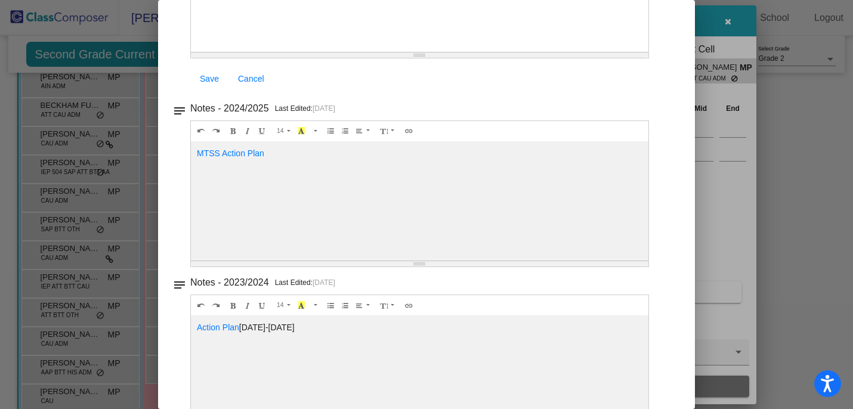
scroll to position [245, 0]
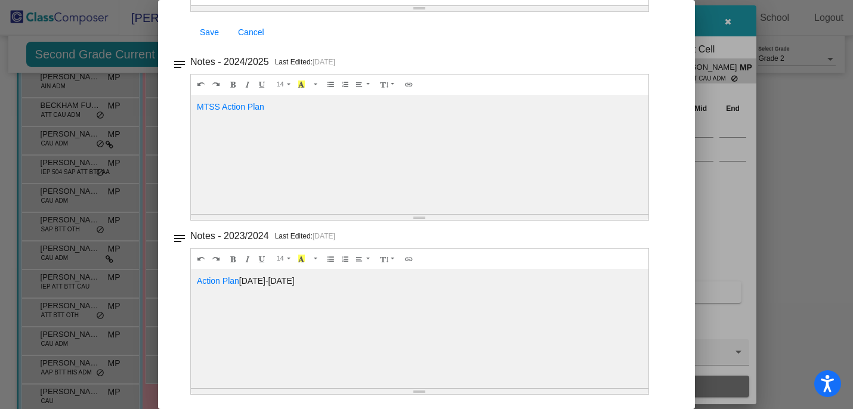
click at [827, 273] on div at bounding box center [426, 204] width 853 height 409
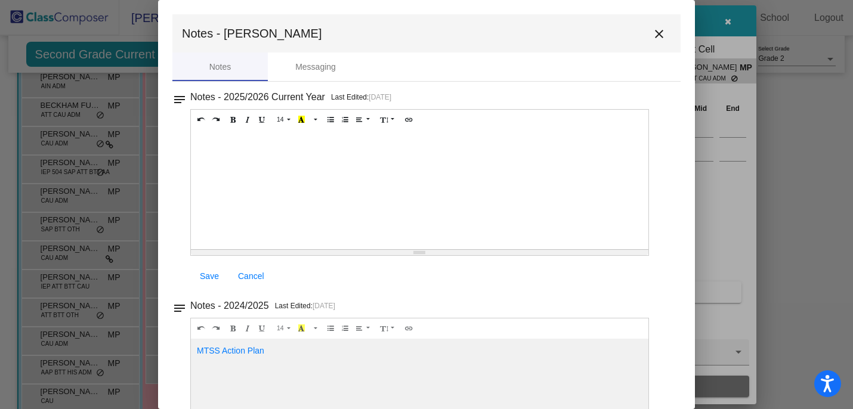
click at [652, 30] on mat-icon "close" at bounding box center [659, 34] width 14 height 14
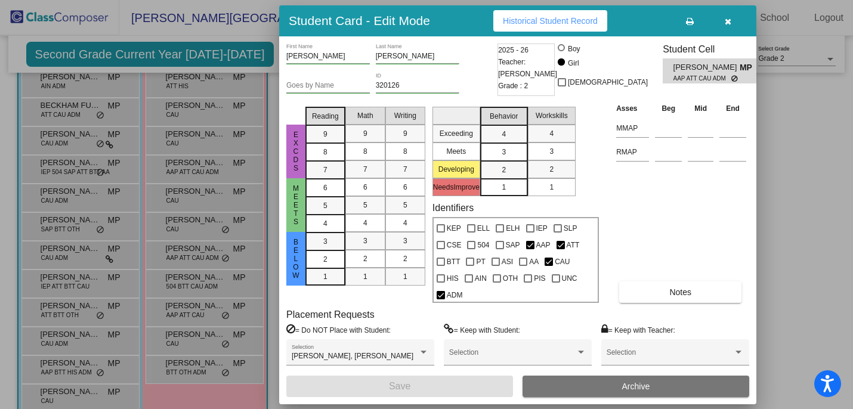
click at [728, 20] on icon "button" at bounding box center [728, 21] width 7 height 8
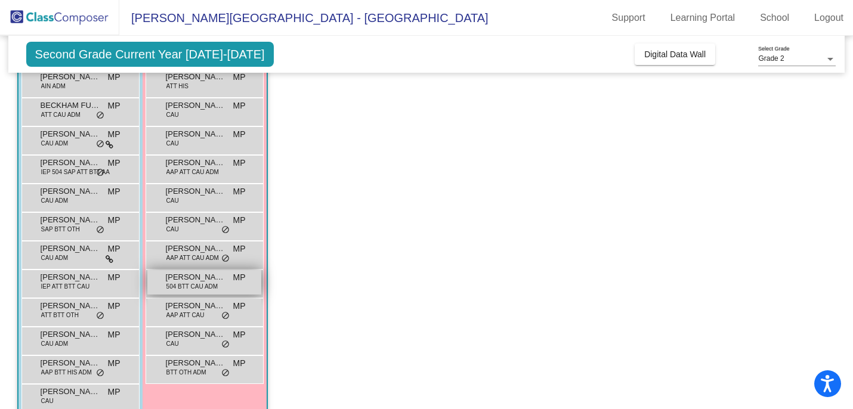
click at [214, 275] on span "[PERSON_NAME]" at bounding box center [196, 277] width 60 height 12
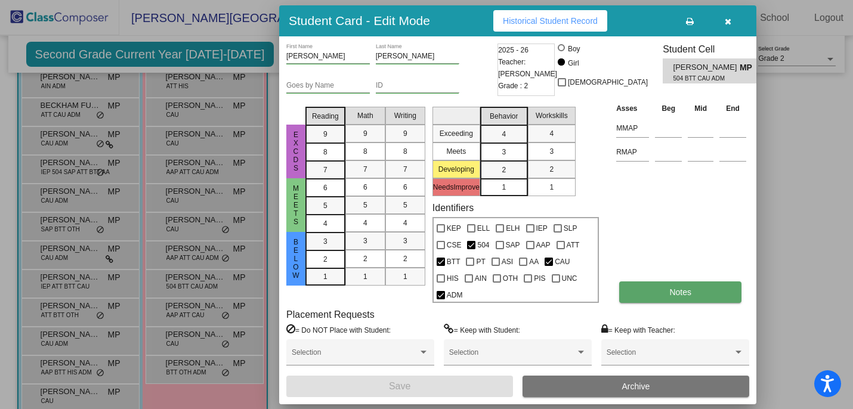
click at [685, 297] on button "Notes" at bounding box center [680, 291] width 122 height 21
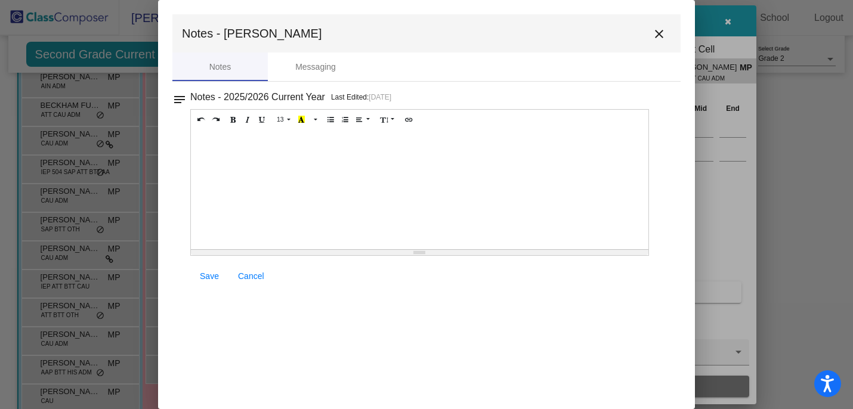
click at [658, 33] on mat-icon "close" at bounding box center [659, 34] width 14 height 14
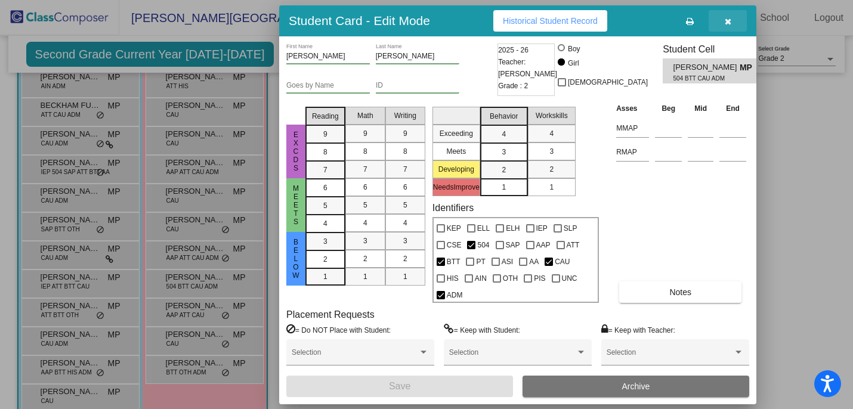
click at [728, 24] on icon "button" at bounding box center [728, 21] width 7 height 8
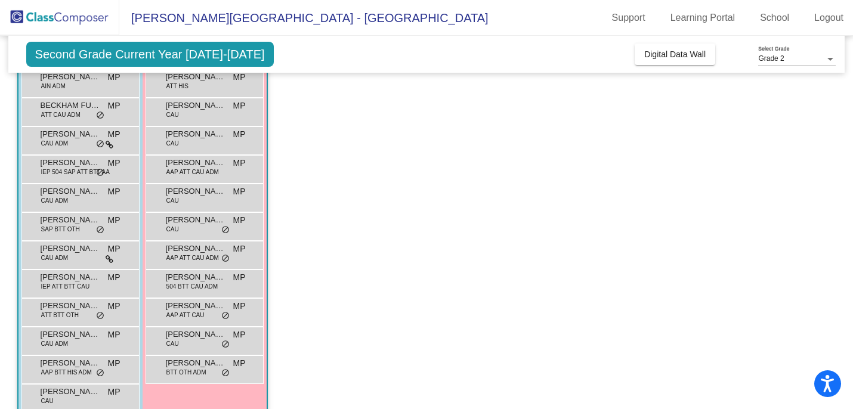
click at [203, 325] on div "[PERSON_NAME] AAP ATT CAU MP lock do_not_disturb_alt" at bounding box center [204, 312] width 118 height 29
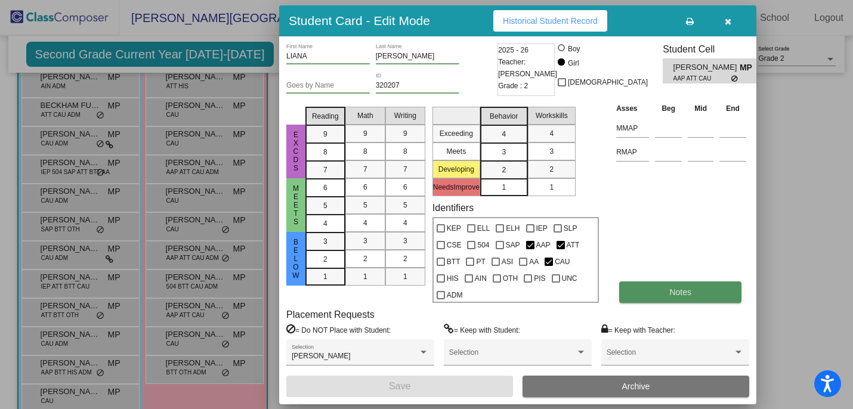
click at [687, 302] on button "Notes" at bounding box center [680, 291] width 122 height 21
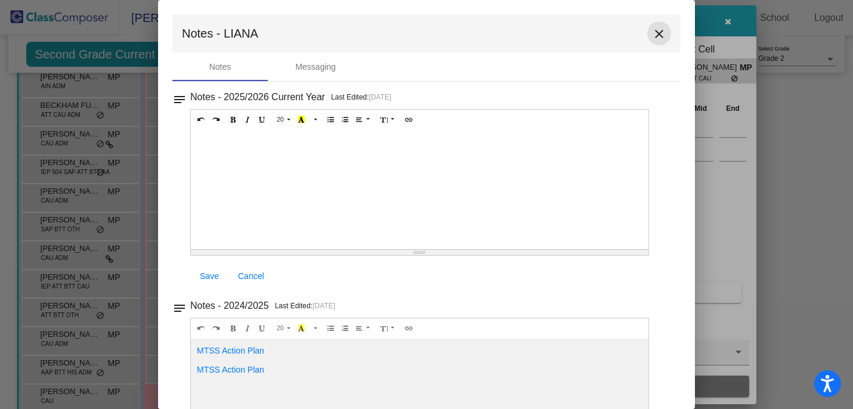
click at [652, 38] on mat-icon "close" at bounding box center [659, 34] width 14 height 14
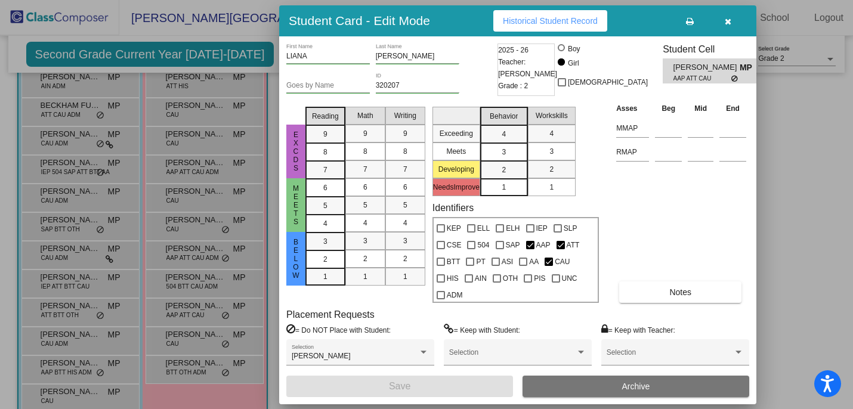
click at [792, 176] on div at bounding box center [426, 204] width 853 height 409
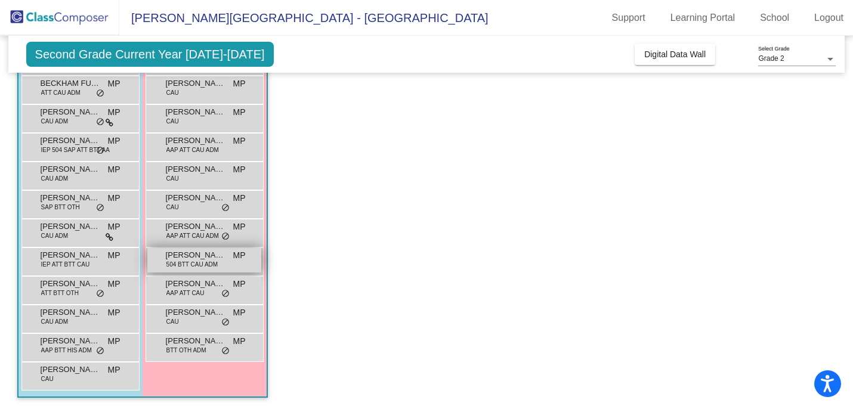
scroll to position [144, 0]
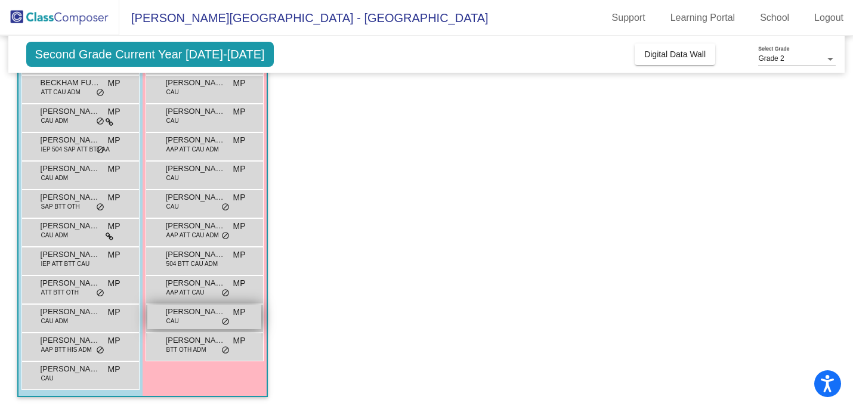
click at [199, 317] on span "[PERSON_NAME]" at bounding box center [196, 312] width 60 height 12
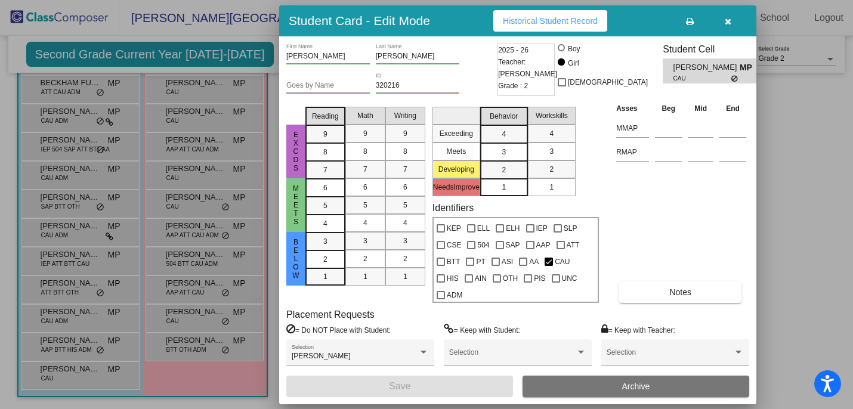
click at [781, 256] on div at bounding box center [426, 204] width 853 height 409
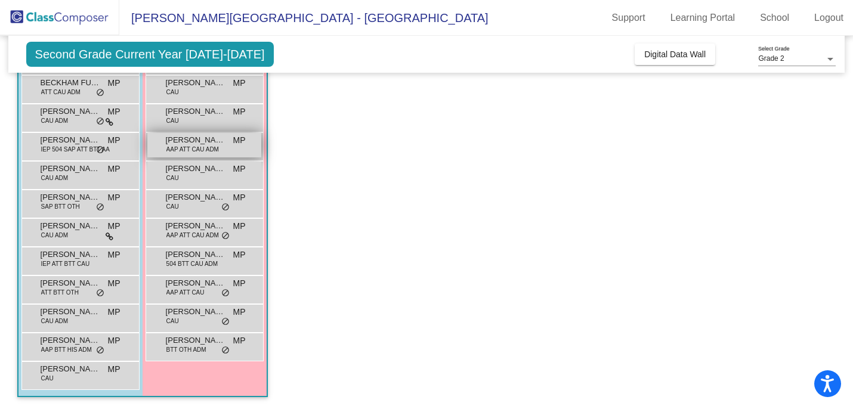
click at [201, 156] on div "[PERSON_NAME] AAP ATT CAU ADM MP lock do_not_disturb_alt" at bounding box center [204, 145] width 114 height 24
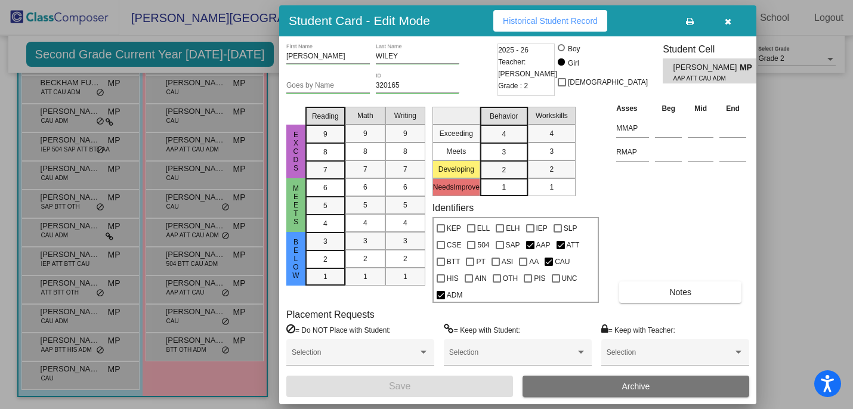
click at [698, 304] on div "[PERSON_NAME] First Name [PERSON_NAME] Last Name Goes by Name 320165 ID 2025 - …" at bounding box center [517, 221] width 463 height 354
click at [699, 294] on button "Notes" at bounding box center [680, 291] width 122 height 21
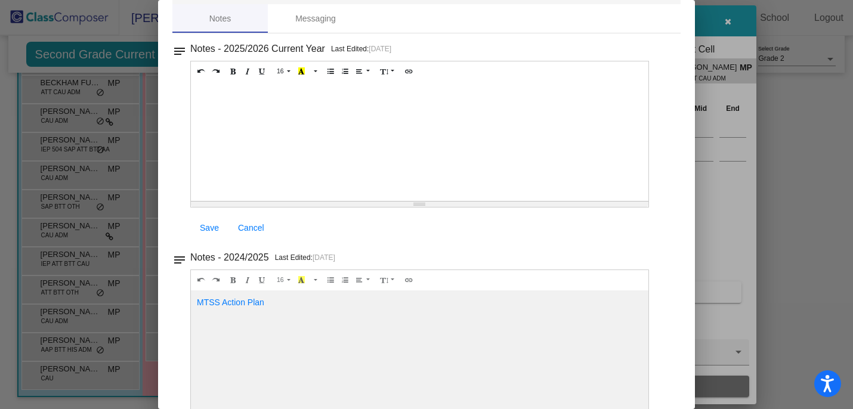
scroll to position [70, 0]
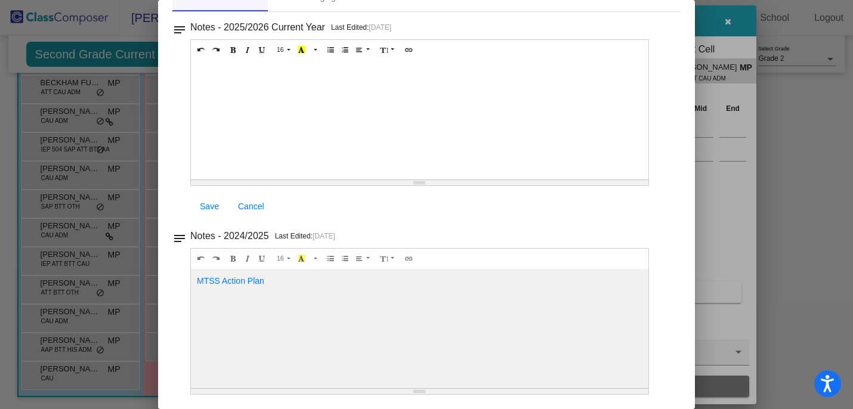
click at [783, 210] on div at bounding box center [426, 204] width 853 height 409
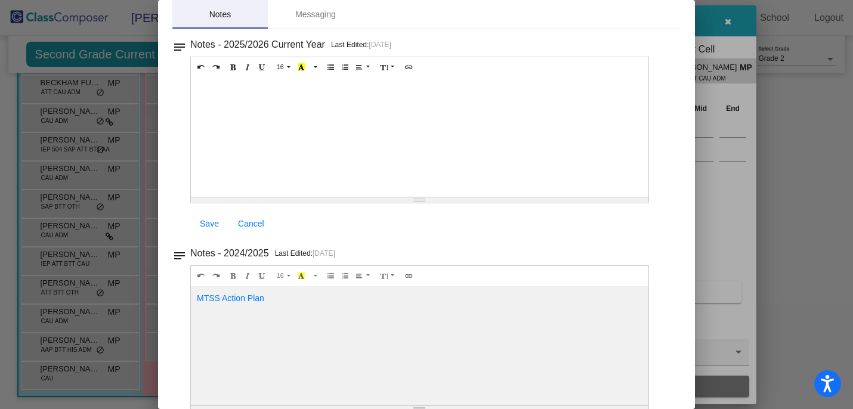
scroll to position [0, 0]
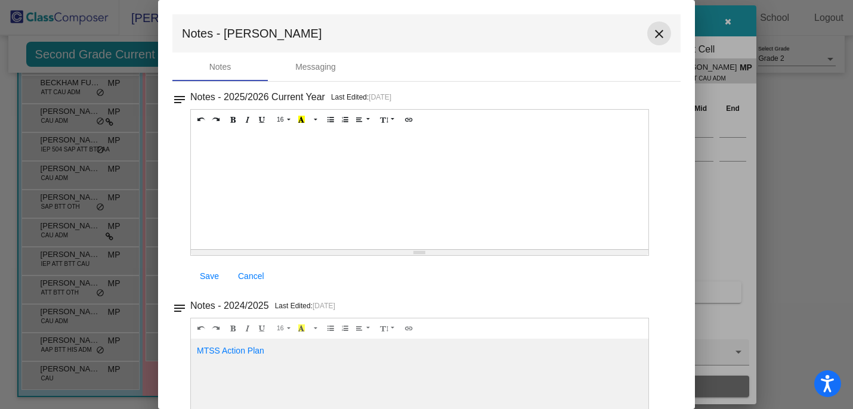
click at [656, 32] on mat-icon "close" at bounding box center [659, 34] width 14 height 14
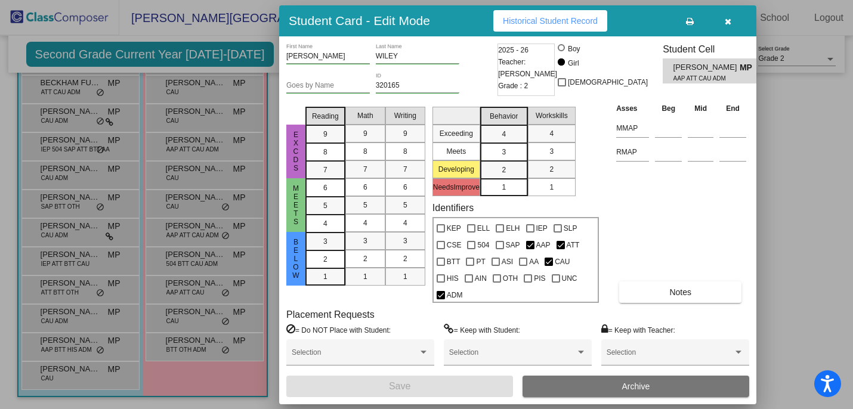
click at [729, 23] on icon "button" at bounding box center [728, 21] width 7 height 8
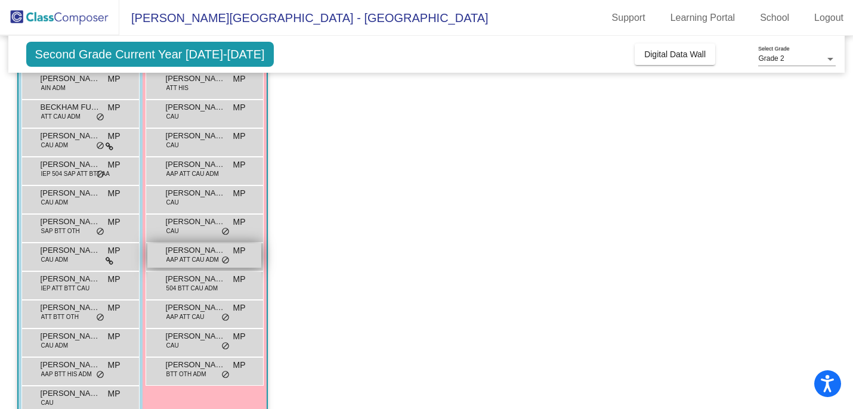
scroll to position [123, 0]
